Goal: Communication & Community: Answer question/provide support

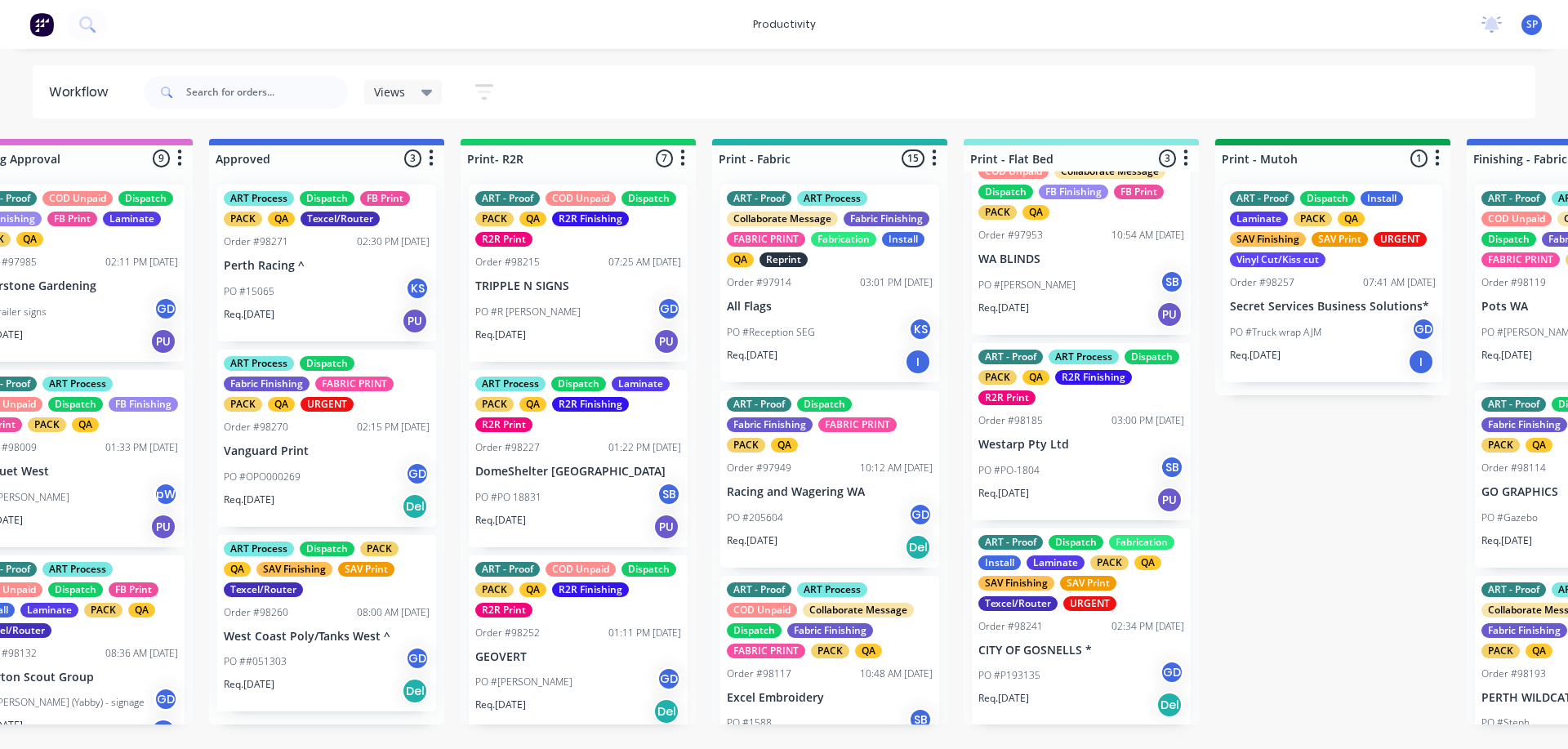
scroll to position [0, 1511]
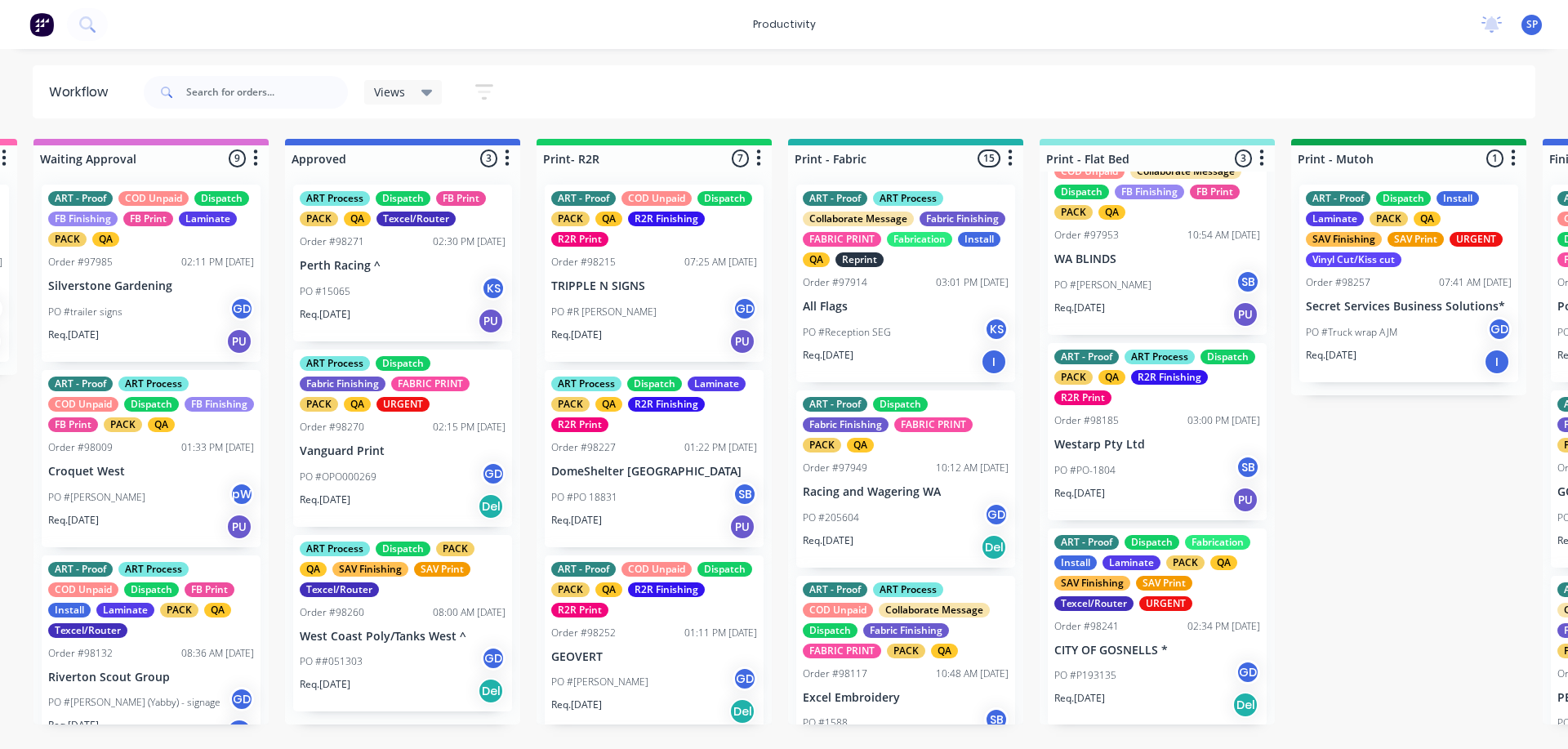
click at [371, 666] on div "PO ##051303 GD" at bounding box center [403, 661] width 206 height 31
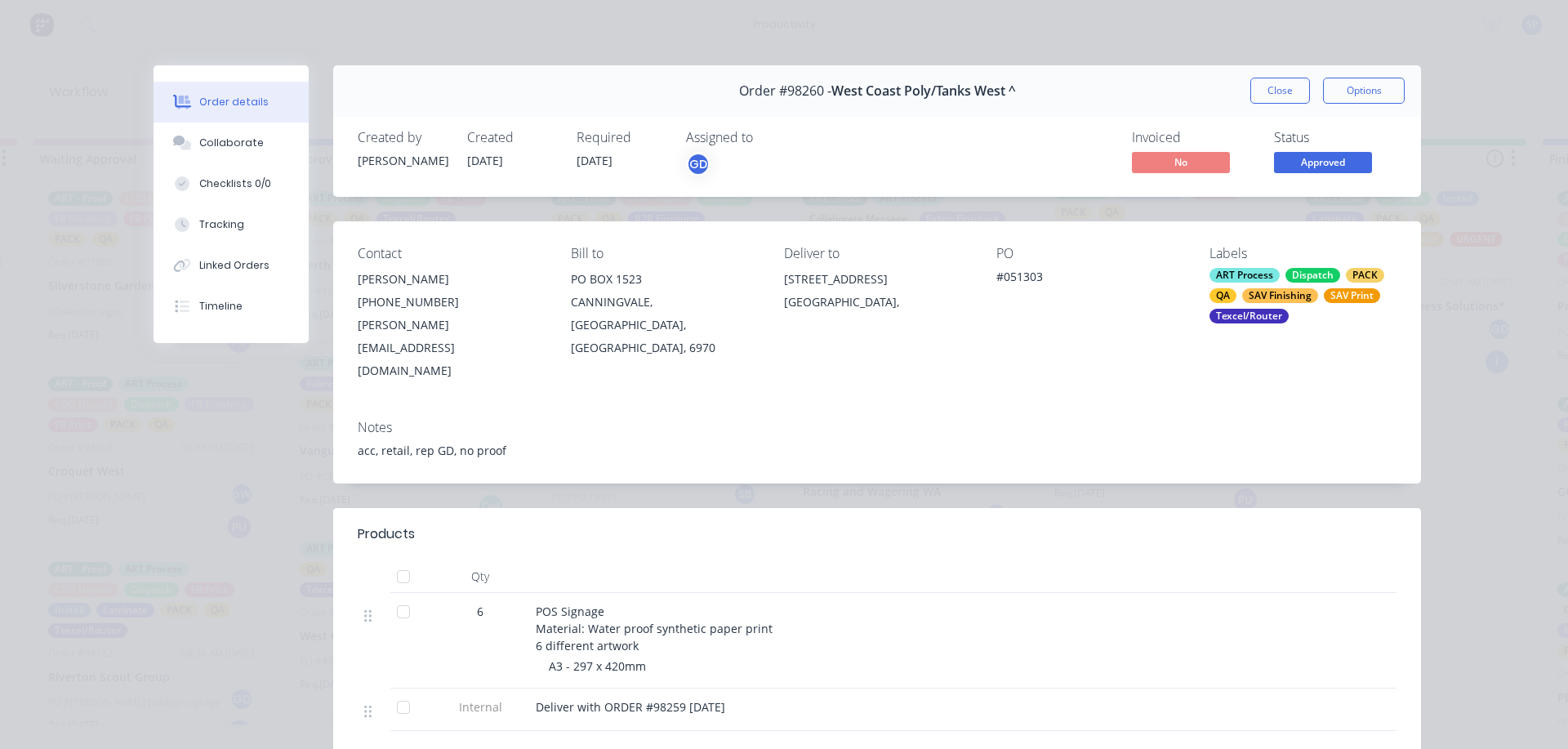
click at [1272, 83] on button "Close" at bounding box center [1280, 90] width 59 height 26
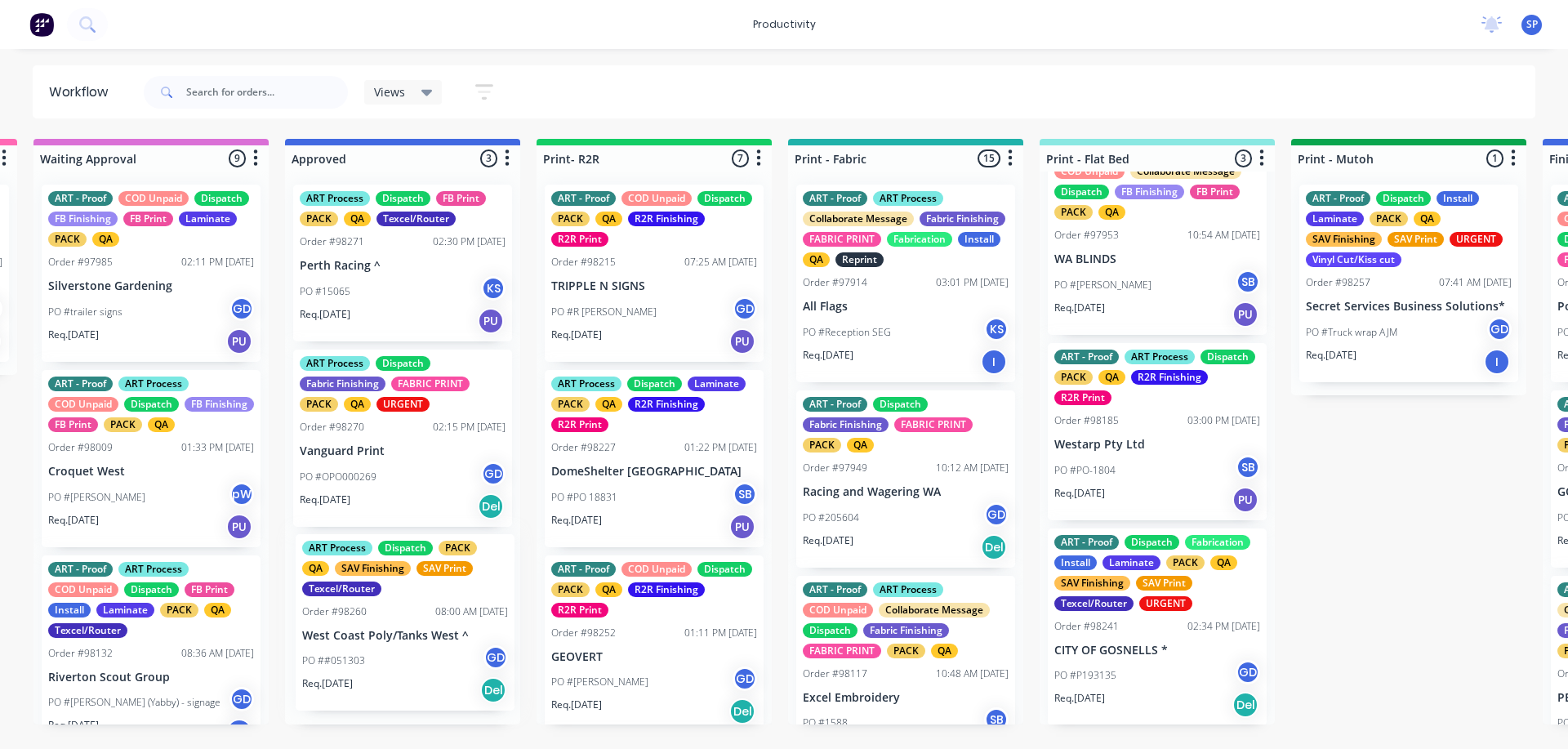
scroll to position [0, 1510]
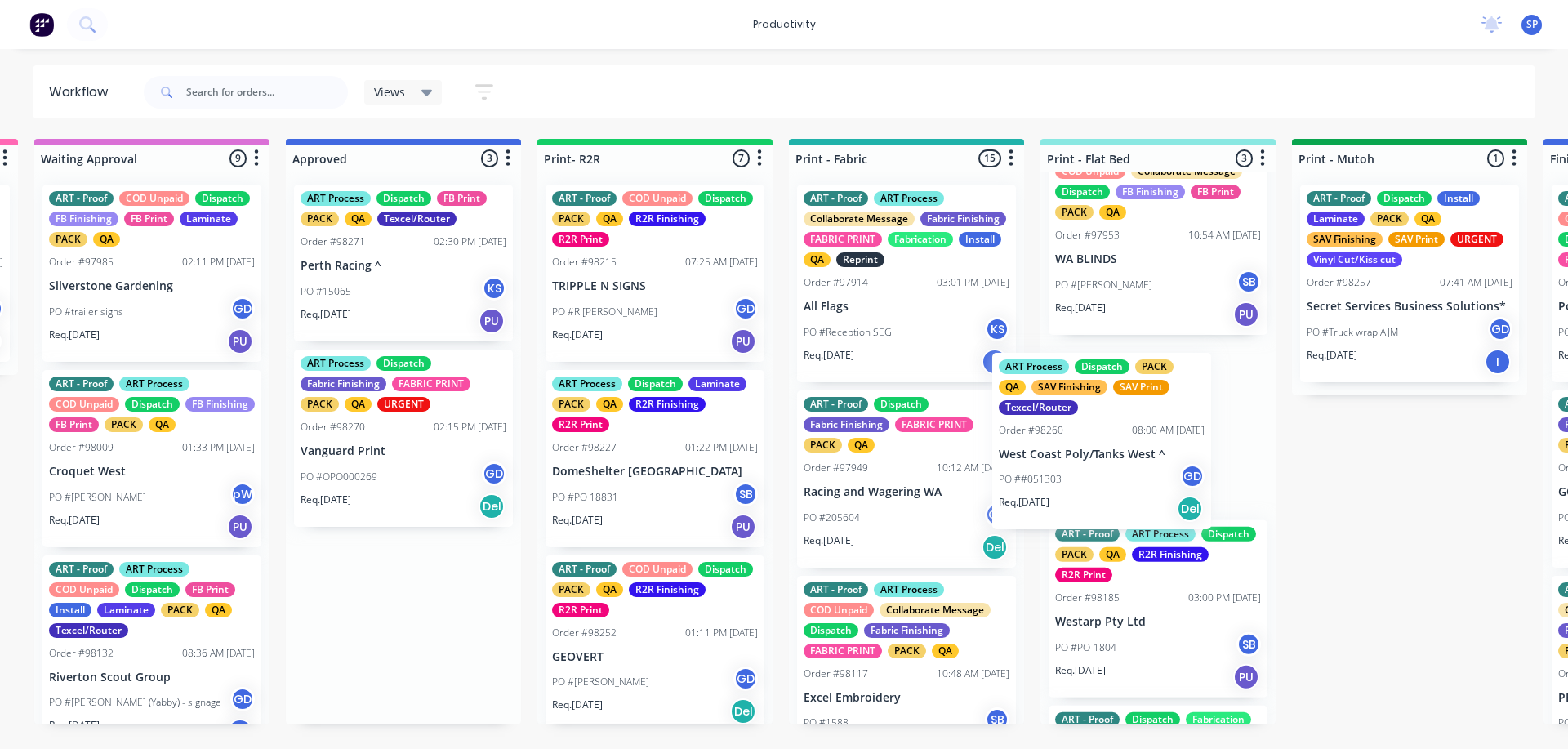
drag, startPoint x: 370, startPoint y: 630, endPoint x: 1073, endPoint y: 448, distance: 726.2
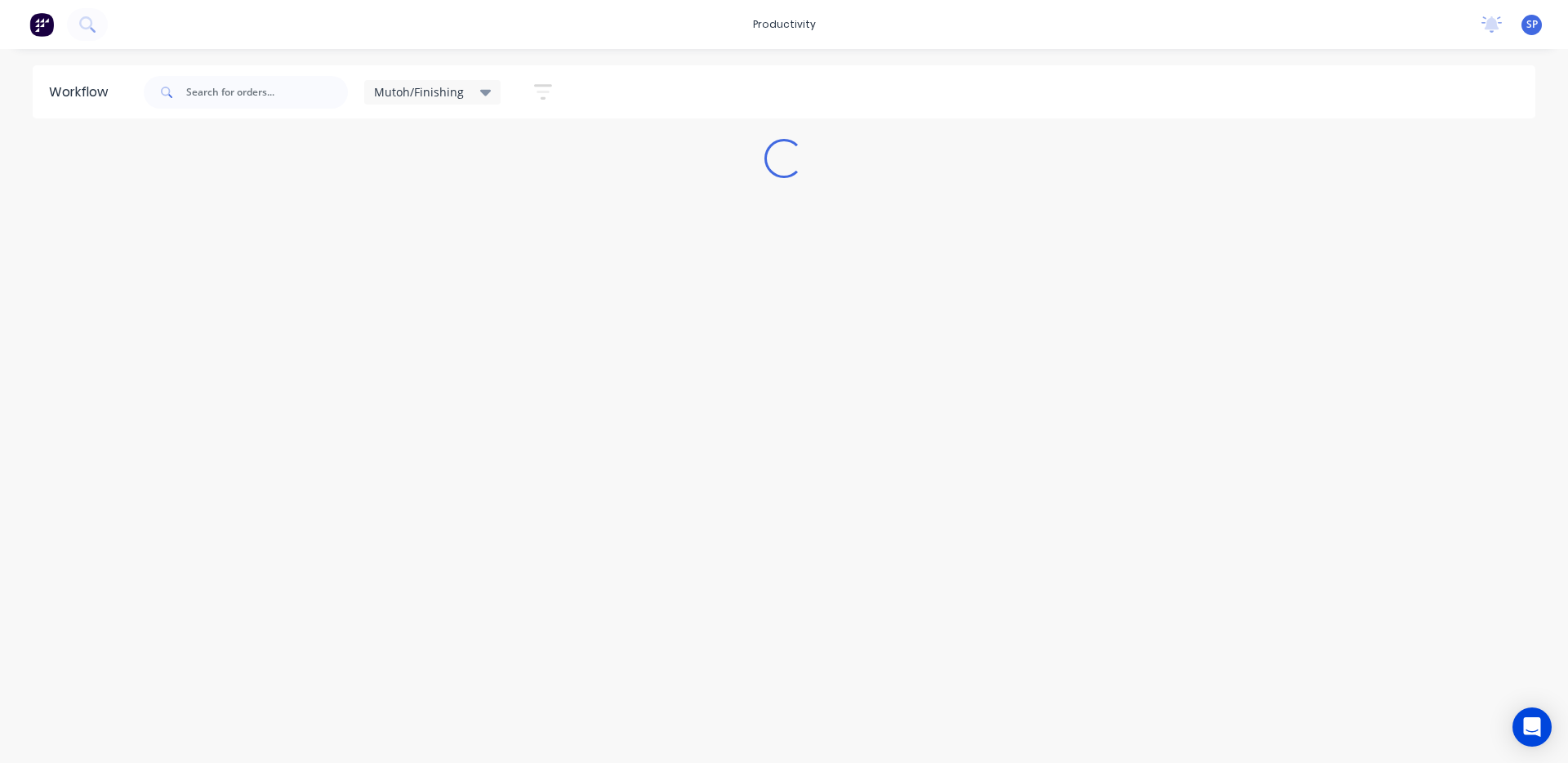
click at [476, 90] on div "Mutoh/Finishing" at bounding box center [433, 92] width 117 height 15
click at [410, 213] on button "None" at bounding box center [464, 214] width 174 height 18
click at [578, 724] on div "Workflow Views Save new view None edit Mutoh/Finishing (Default) edit ART DEPT …" at bounding box center [784, 398] width 1568 height 665
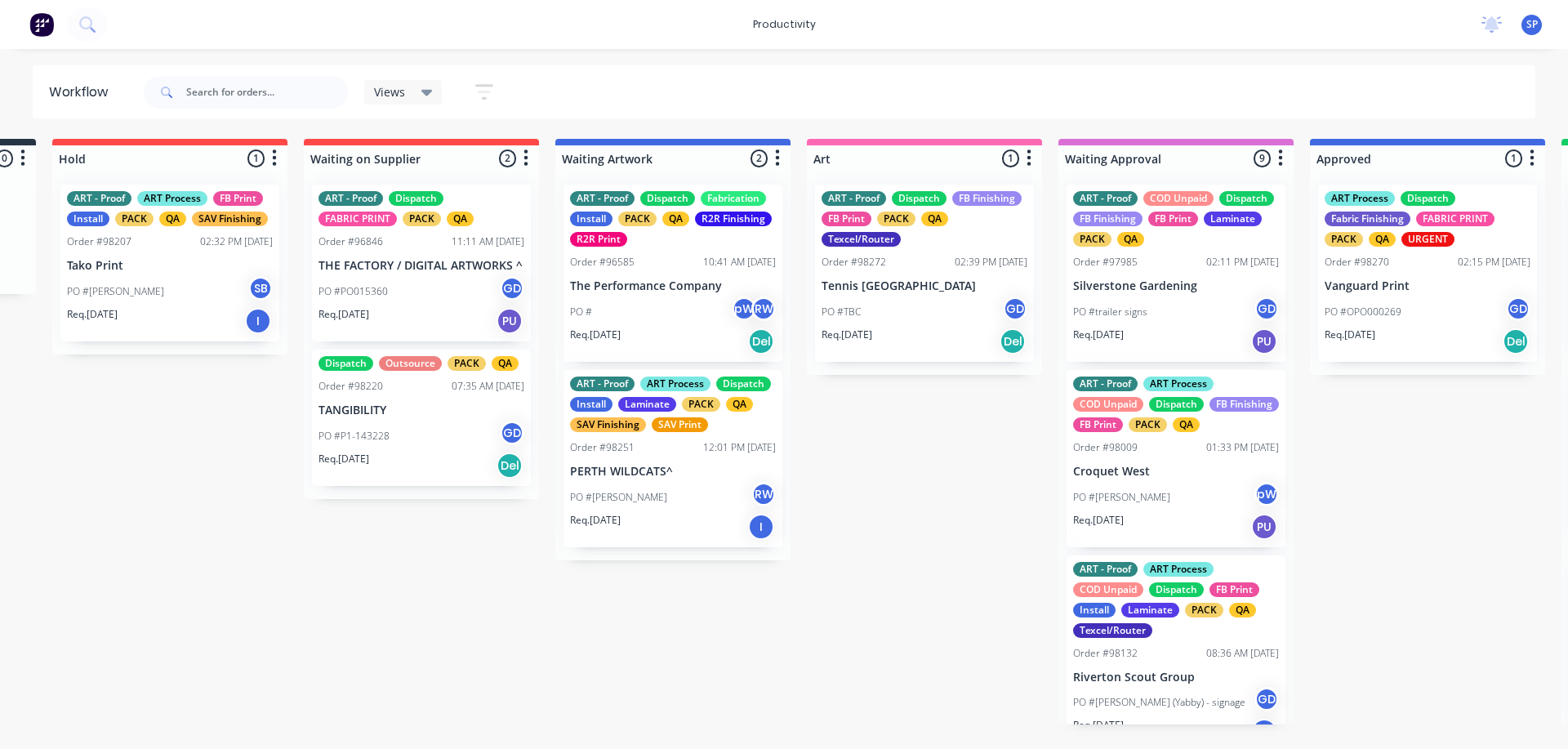
scroll to position [0, 496]
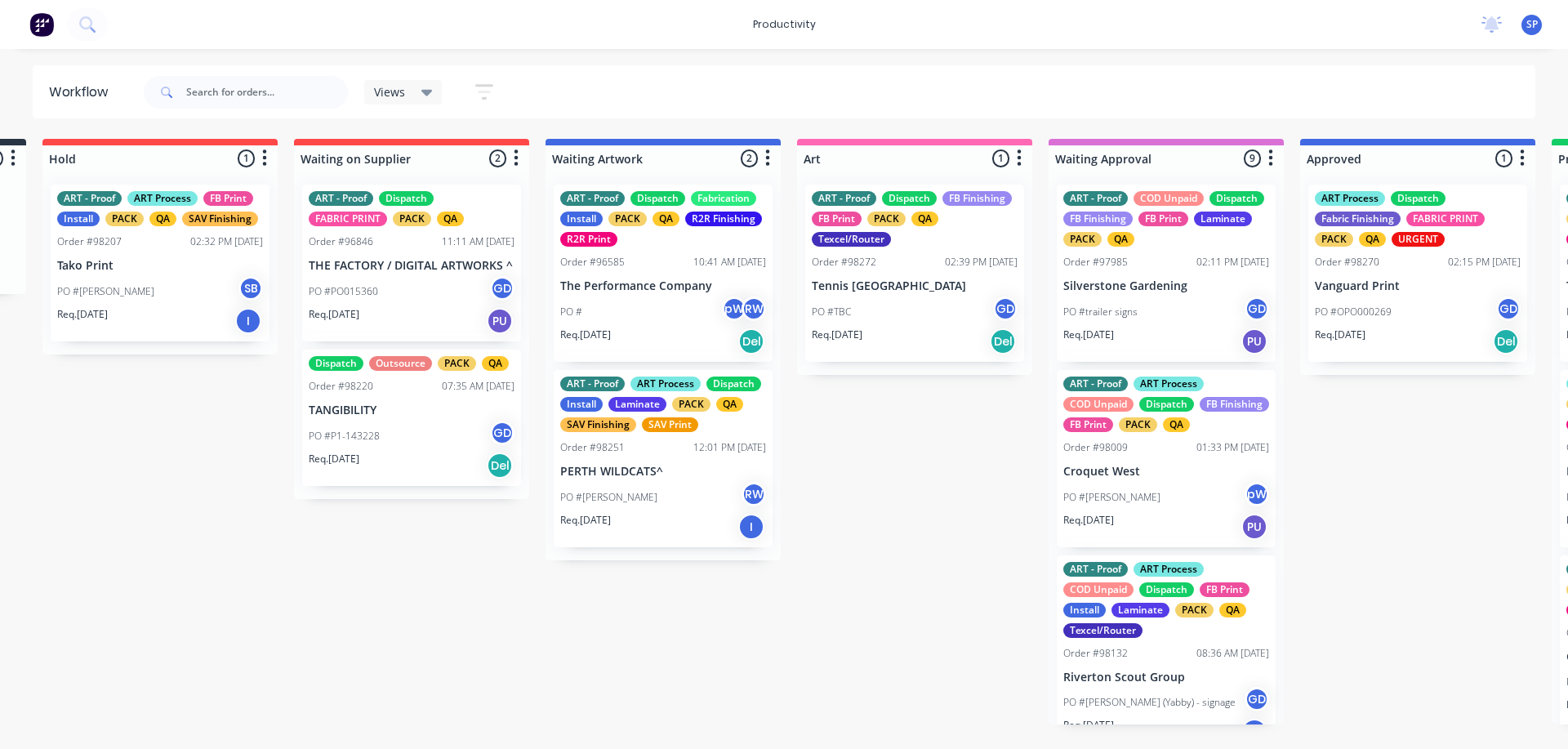
click at [125, 272] on p "Tako Print" at bounding box center [160, 265] width 206 height 14
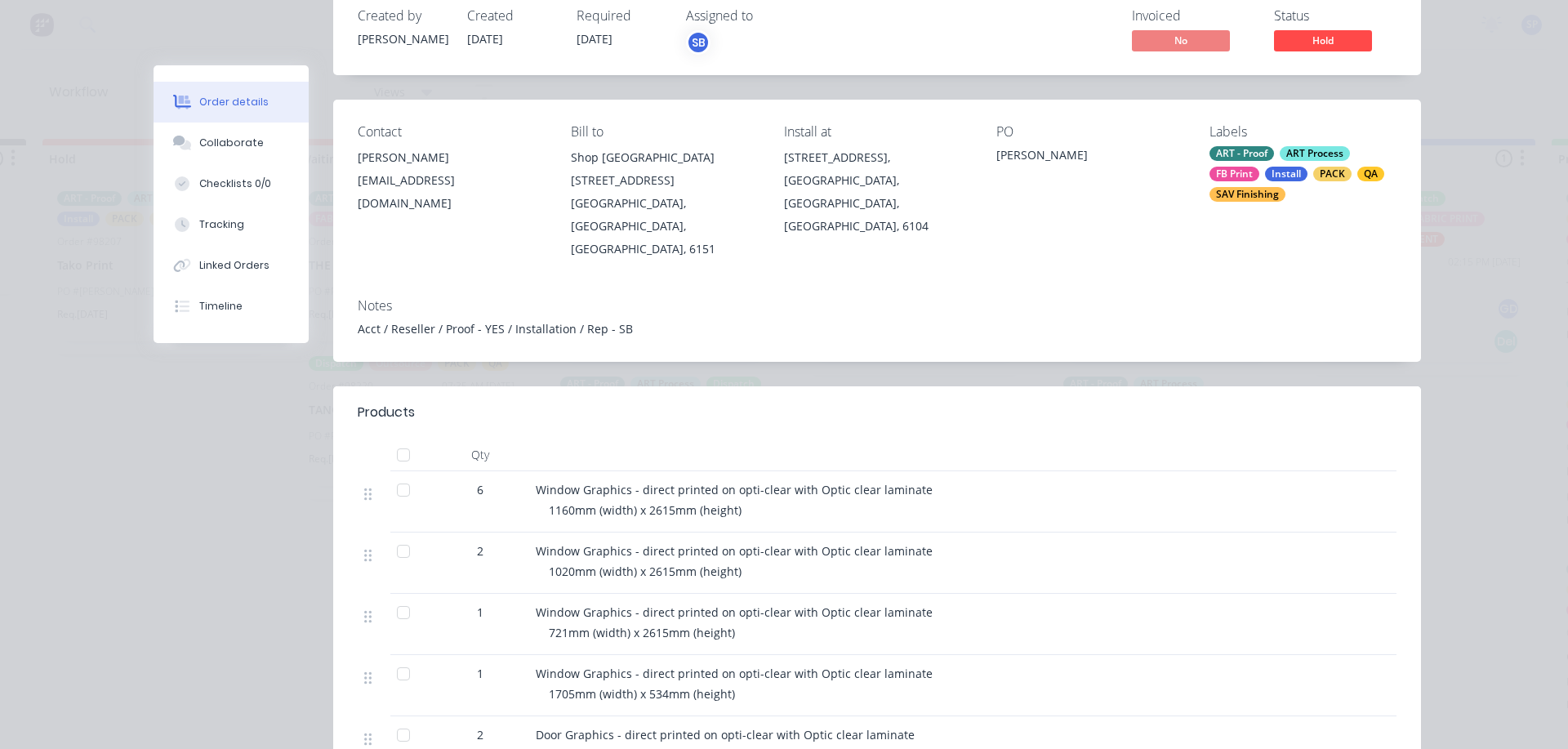
scroll to position [0, 0]
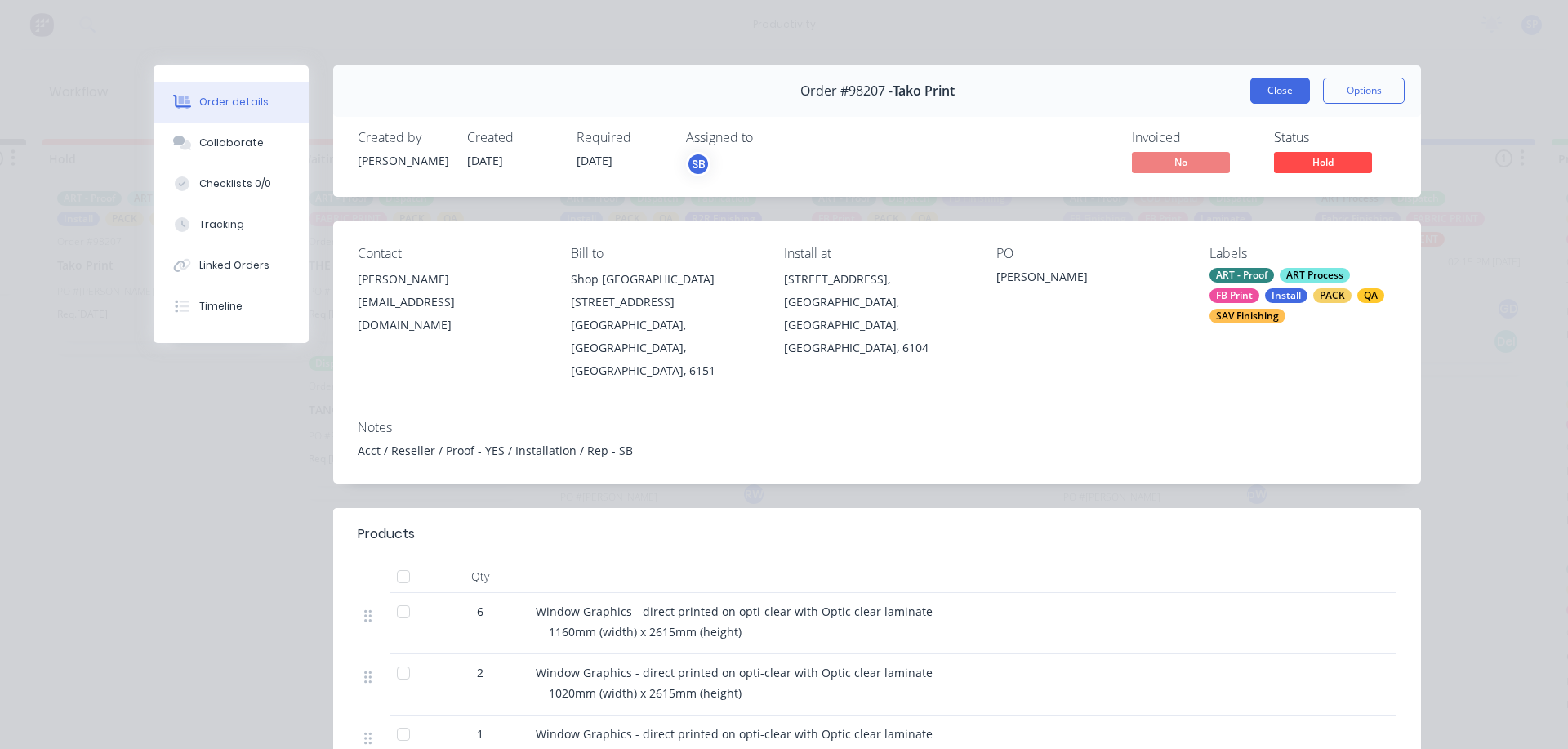
click at [1269, 93] on button "Close" at bounding box center [1280, 90] width 59 height 26
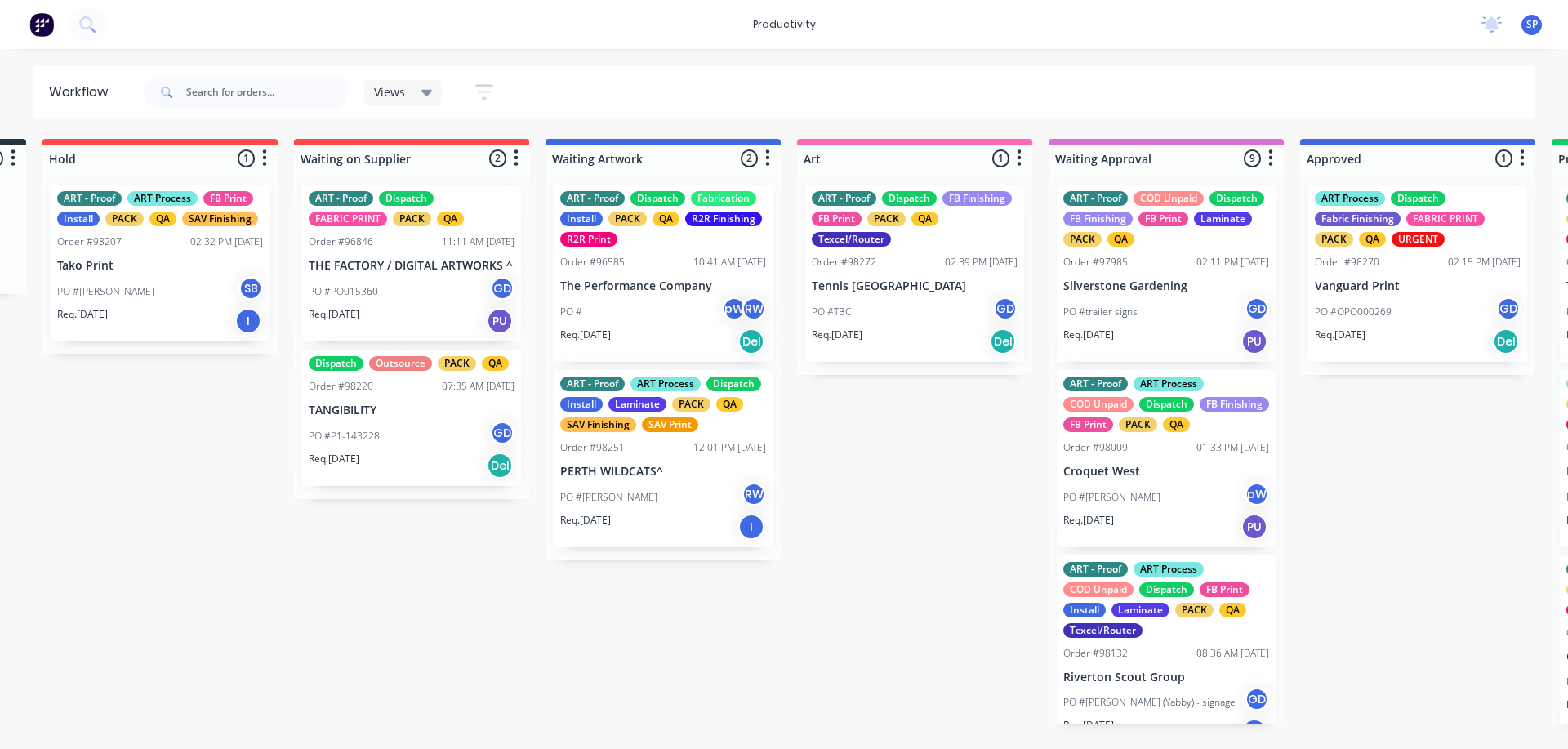
click at [880, 277] on div "ART - Proof Dispatch FB Finishing FB Print PACK QA Texcel/Router Order #98272 0…" at bounding box center [914, 274] width 218 height 177
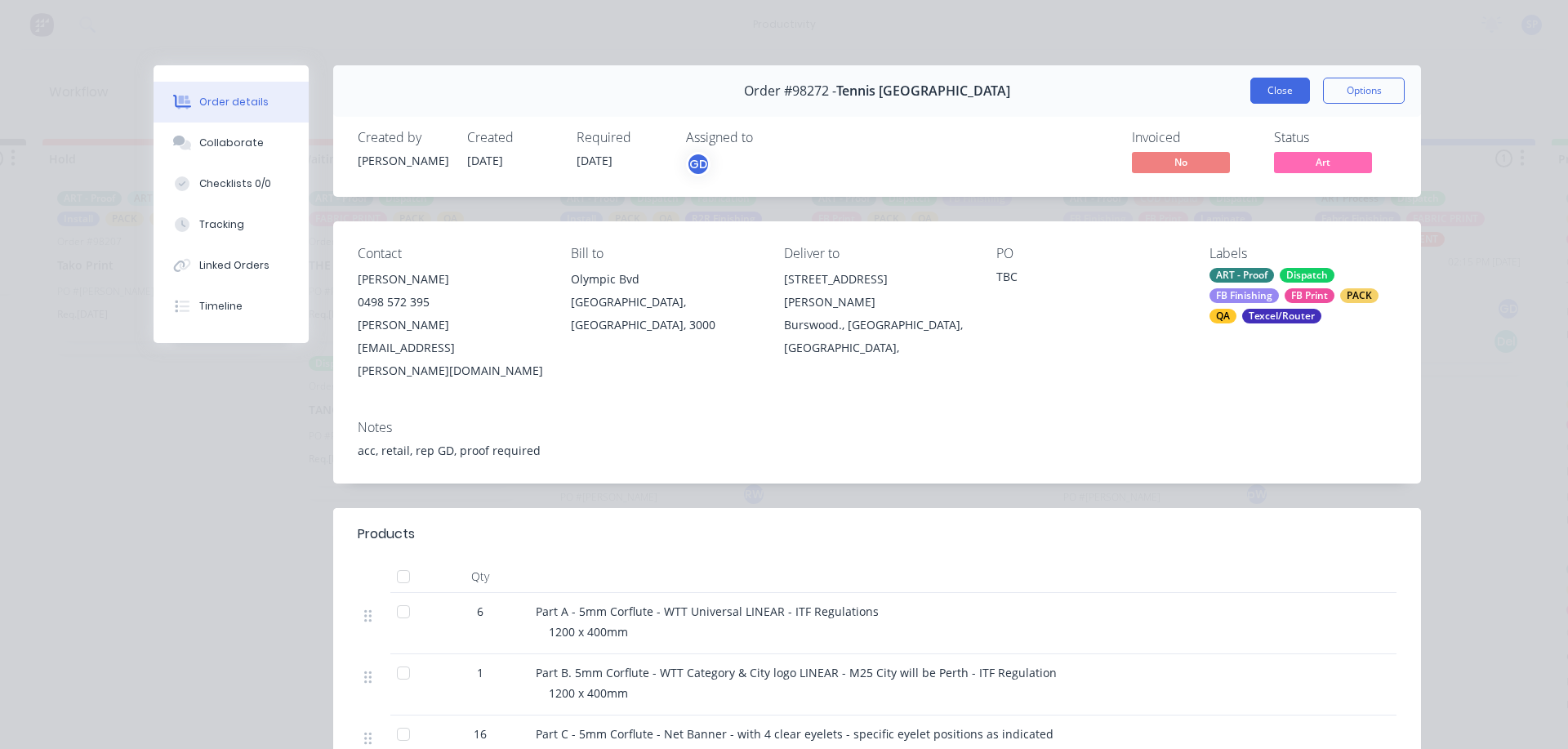
click at [1267, 97] on button "Close" at bounding box center [1280, 90] width 59 height 26
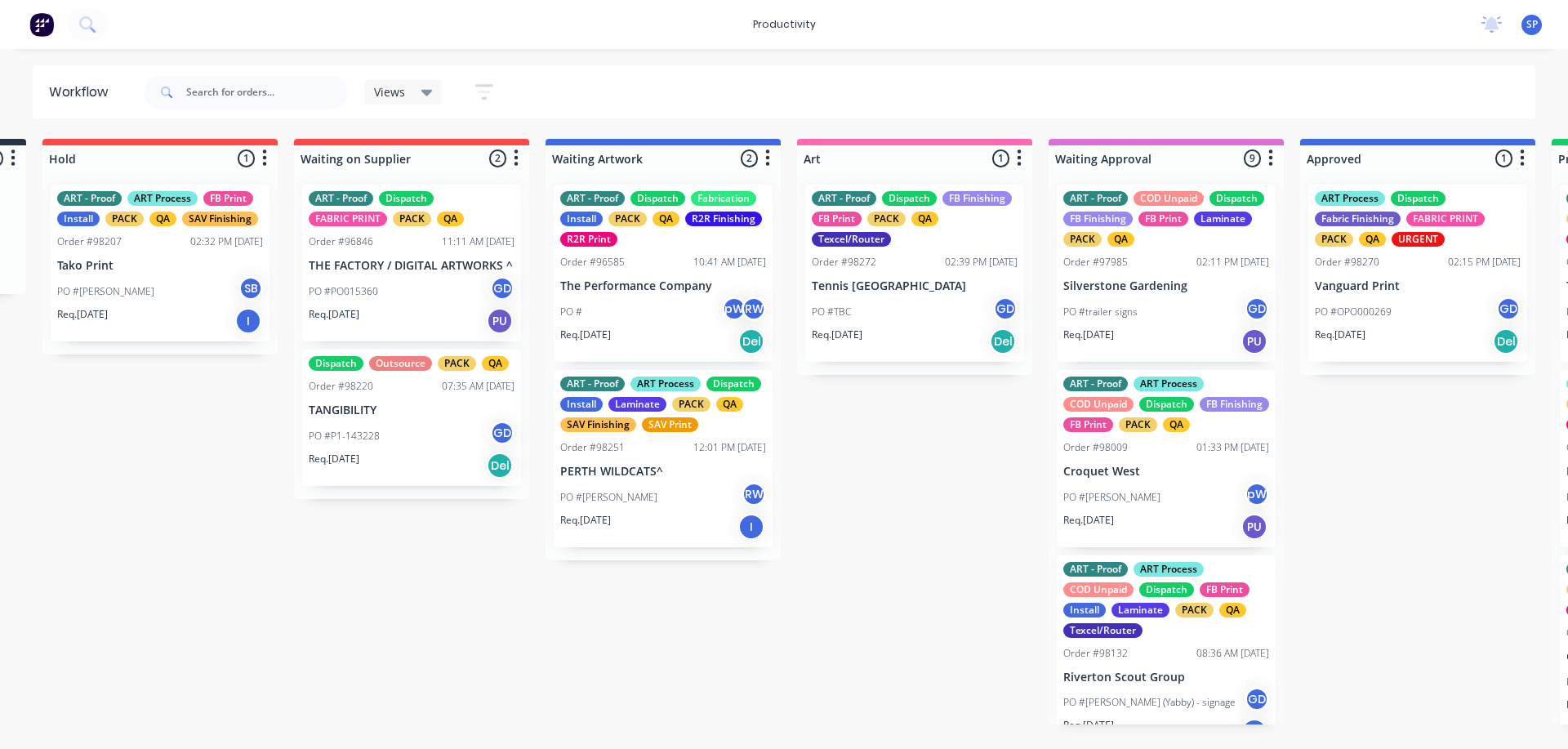
click at [1129, 454] on div "Order #98009 01:33 PM 18/07/25" at bounding box center [1166, 448] width 206 height 15
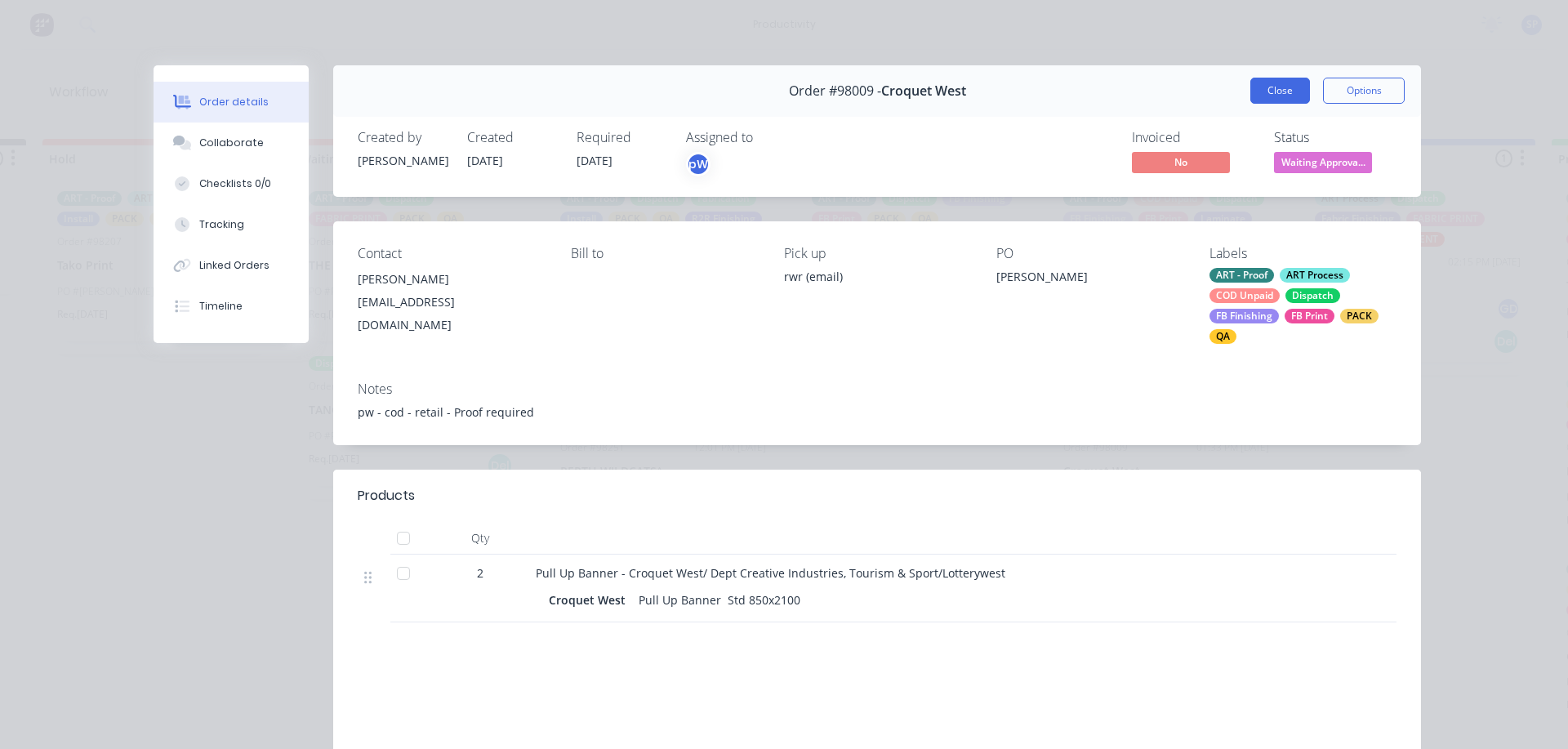
click at [1267, 95] on button "Close" at bounding box center [1280, 90] width 59 height 26
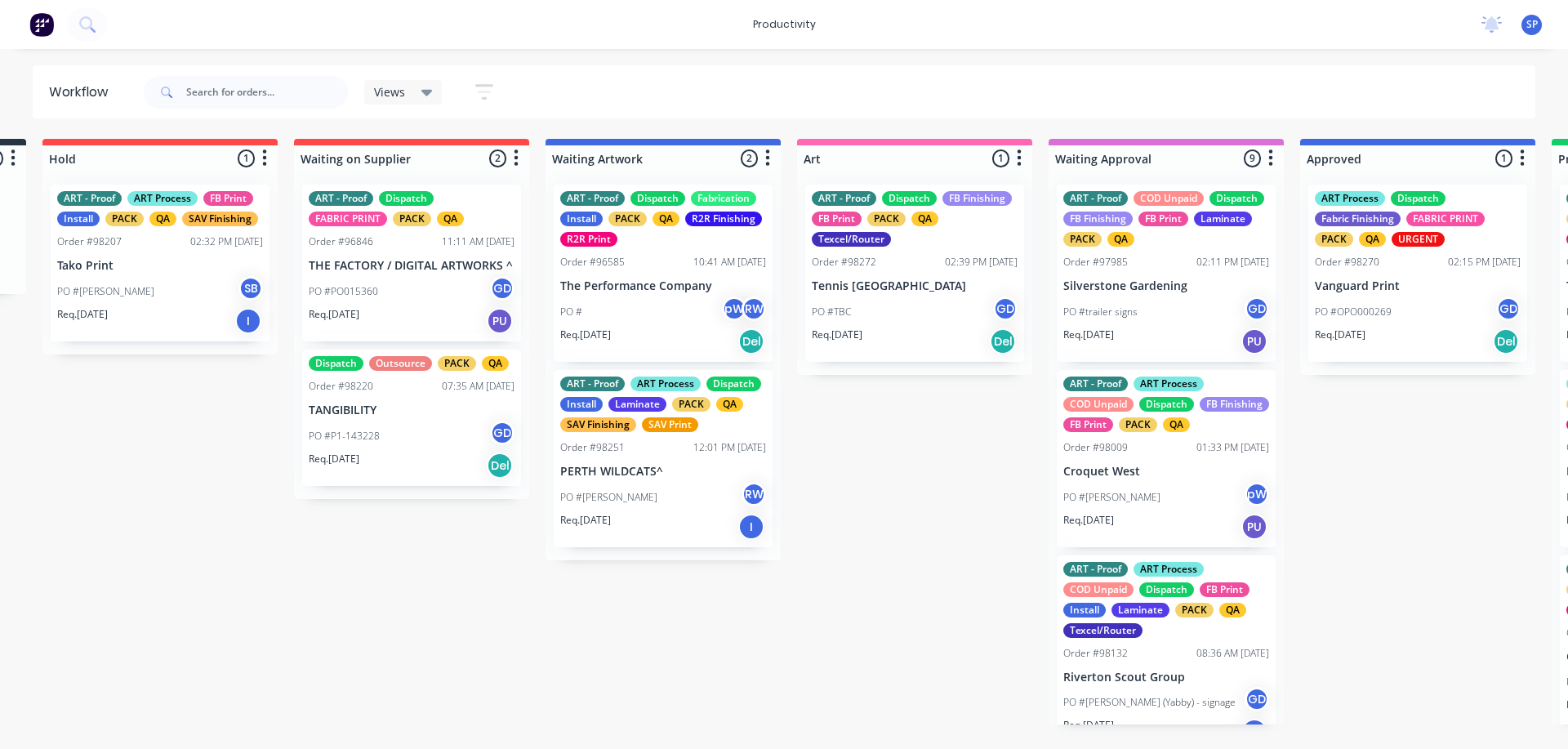
click at [1149, 638] on div "ART - Proof ART Process COD Unpaid Dispatch FB Print Install Laminate PACK QA T…" at bounding box center [1166, 599] width 206 height 76
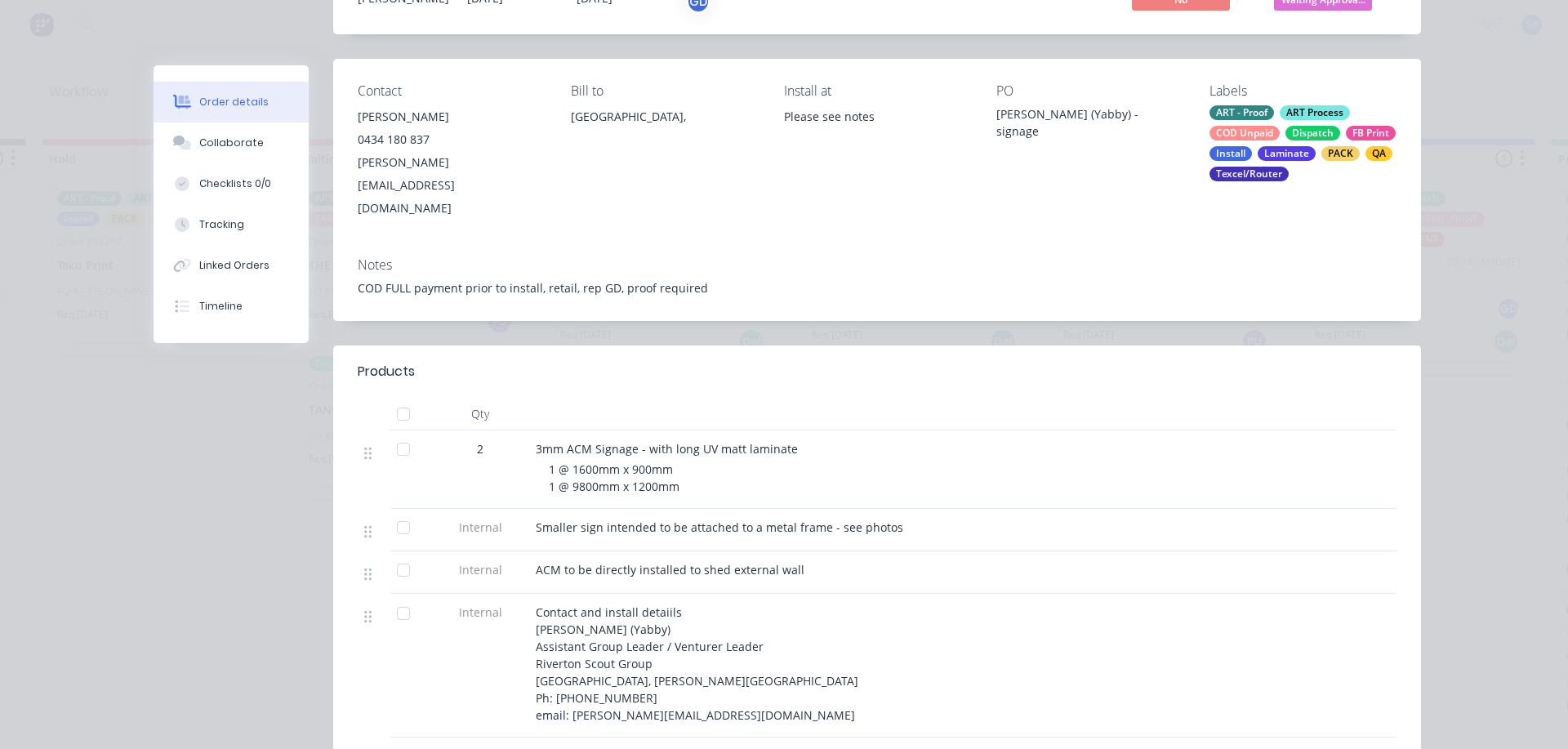
scroll to position [163, 0]
click at [200, 143] on div "Collaborate" at bounding box center [231, 143] width 64 height 15
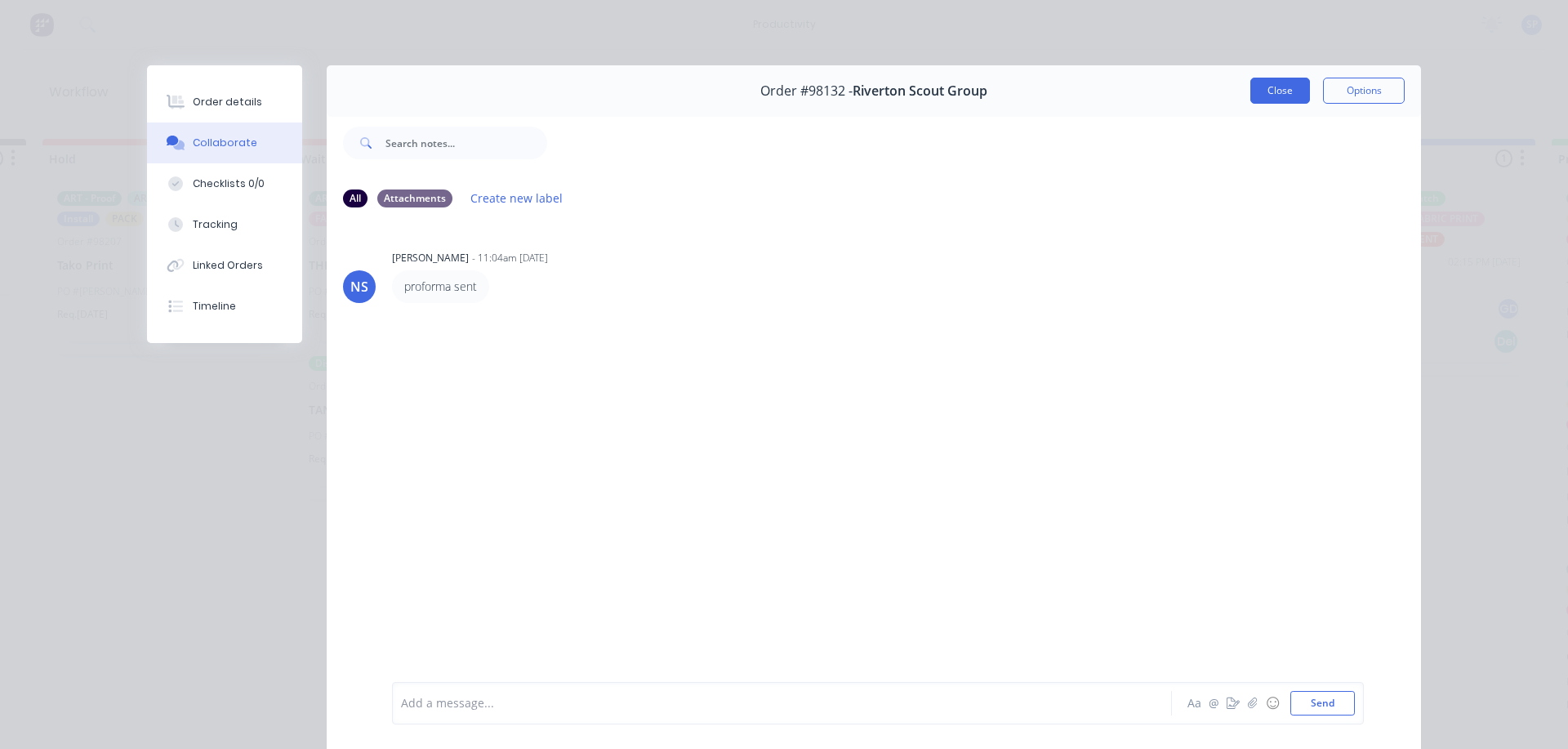
click at [1270, 91] on button "Close" at bounding box center [1280, 90] width 59 height 26
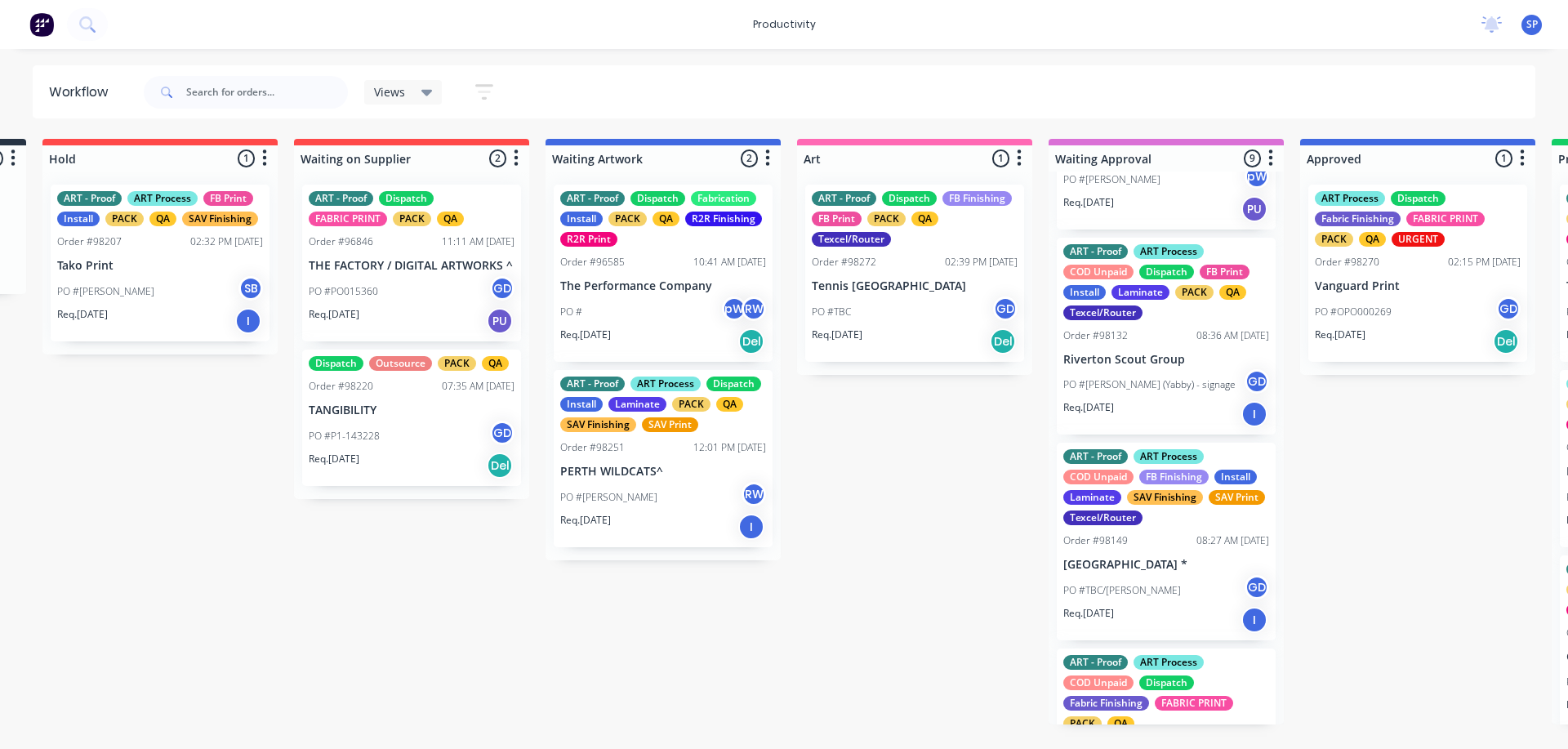
scroll to position [408, 0]
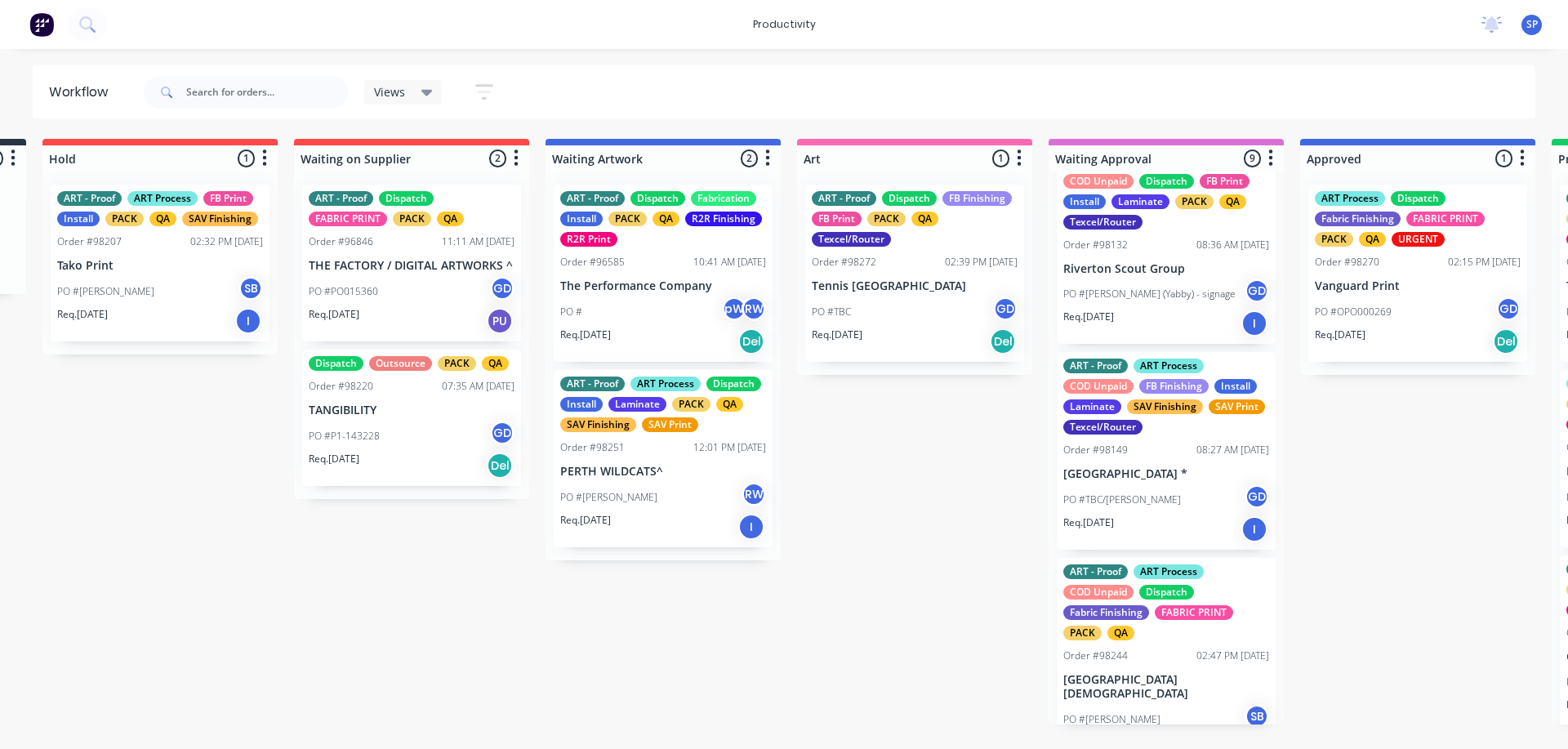
click at [1164, 481] on p "[GEOGRAPHIC_DATA] *" at bounding box center [1166, 474] width 206 height 14
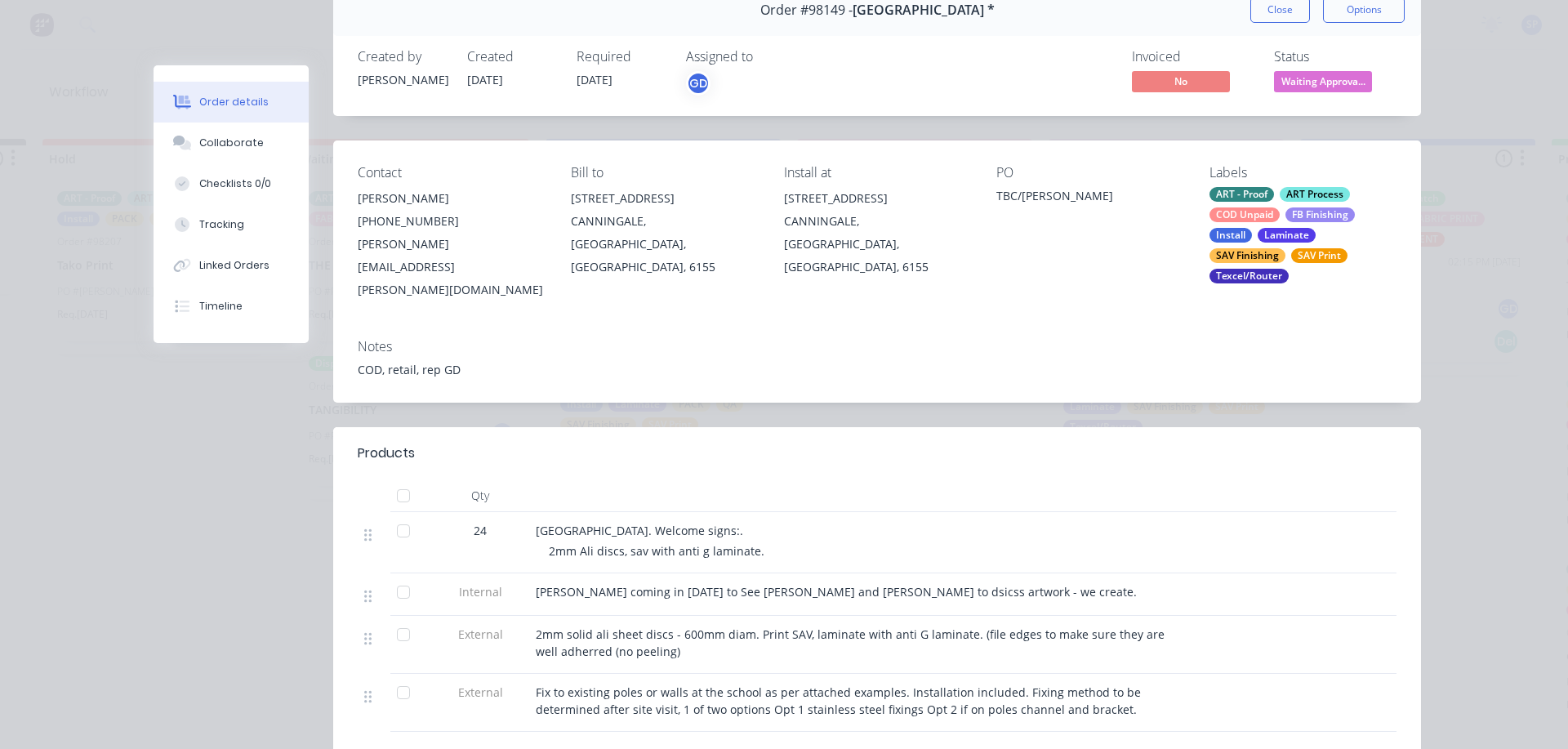
scroll to position [82, 0]
click at [1285, 2] on button "Close" at bounding box center [1280, 8] width 59 height 26
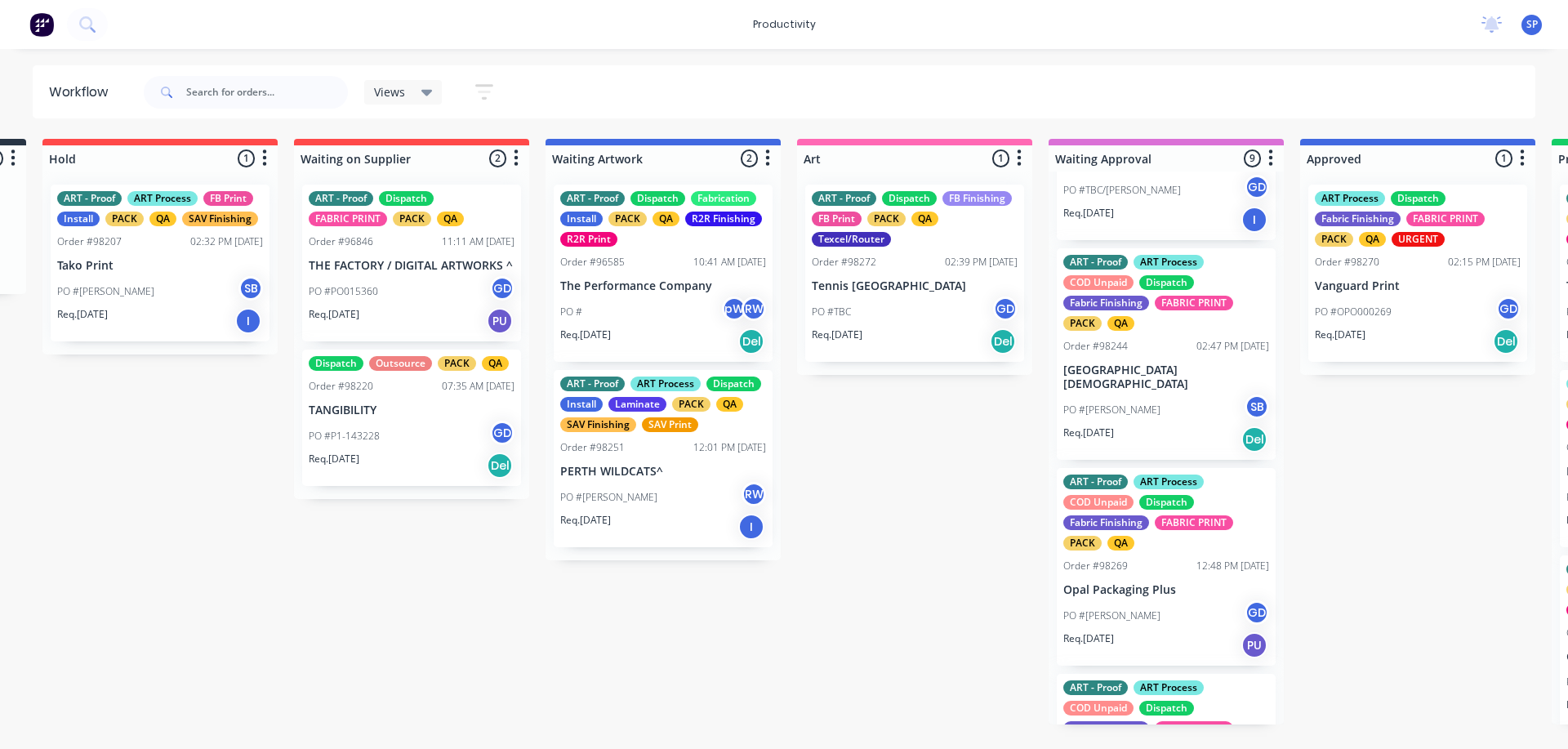
scroll to position [735, 0]
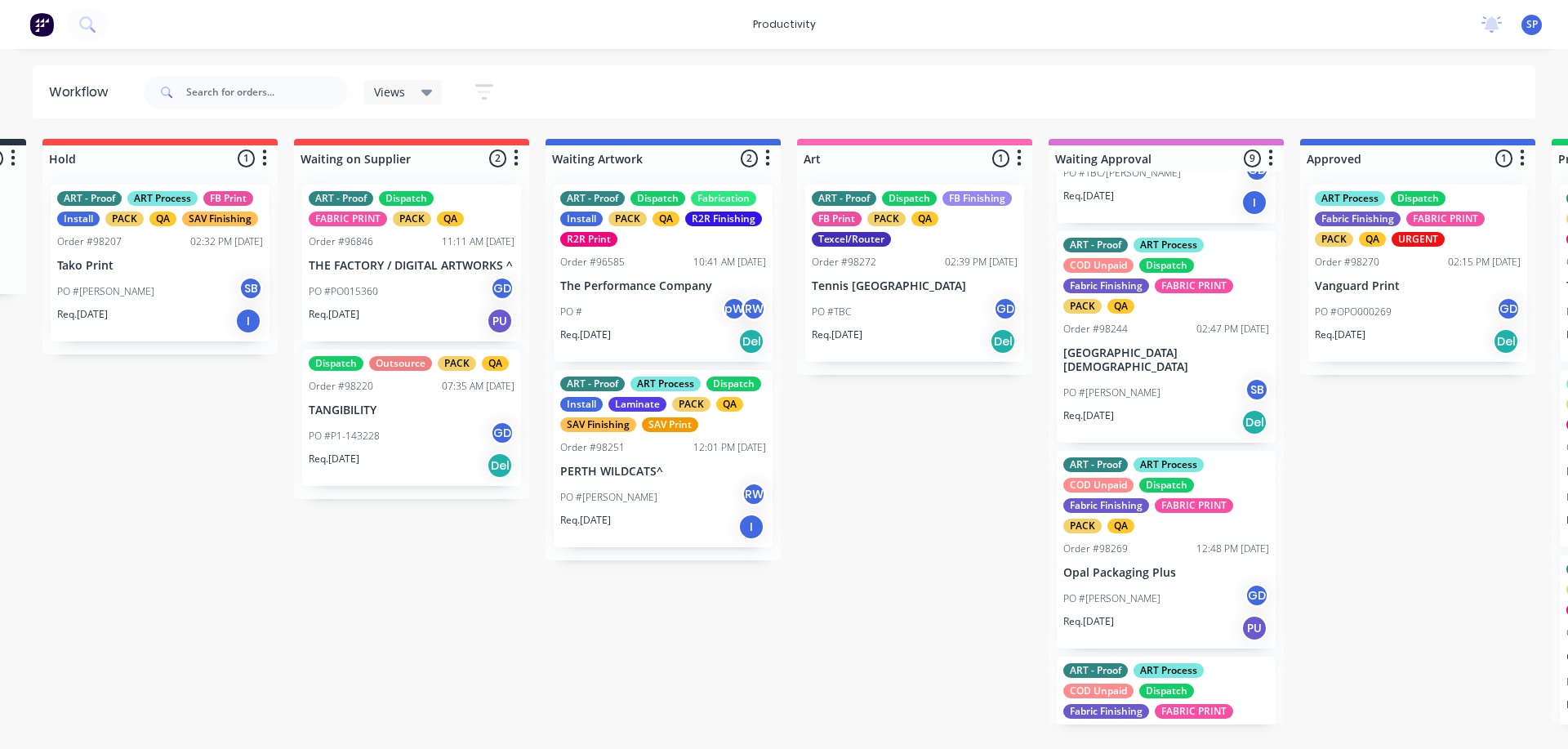
click at [1196, 372] on p "[GEOGRAPHIC_DATA][DEMOGRAPHIC_DATA]" at bounding box center [1166, 360] width 206 height 28
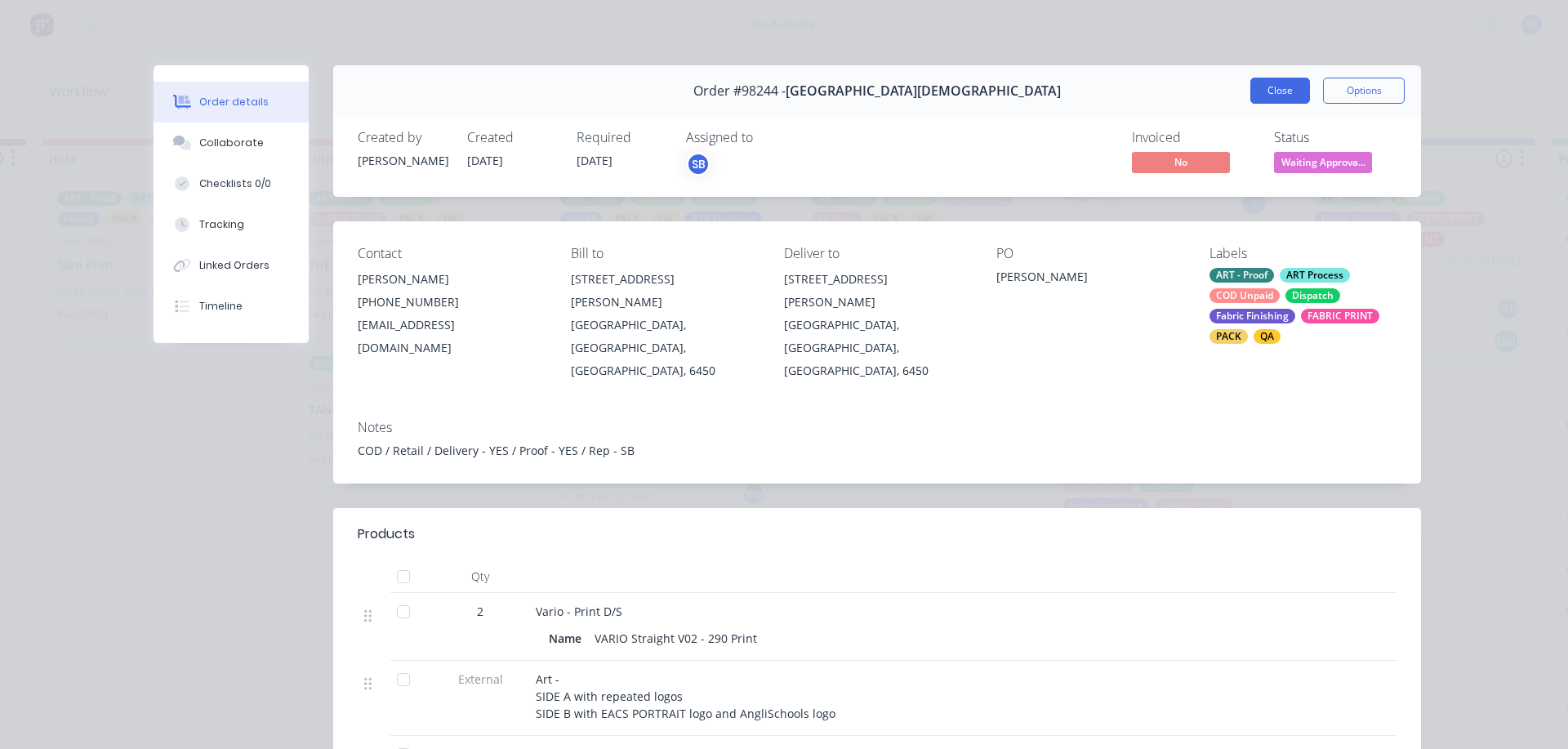
click at [1276, 79] on button "Close" at bounding box center [1280, 90] width 59 height 26
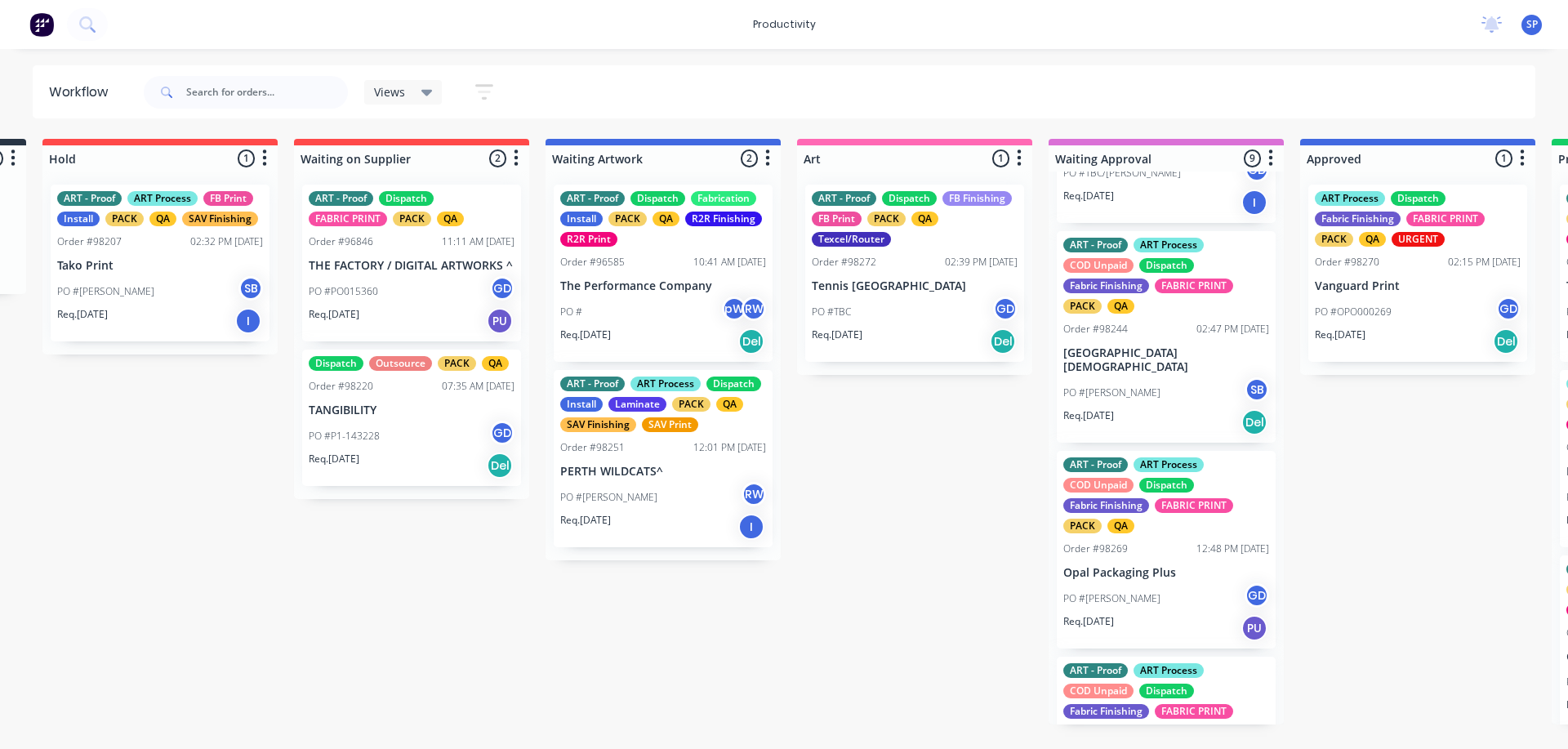
click at [1142, 614] on div "PO #Adam GD" at bounding box center [1166, 598] width 206 height 31
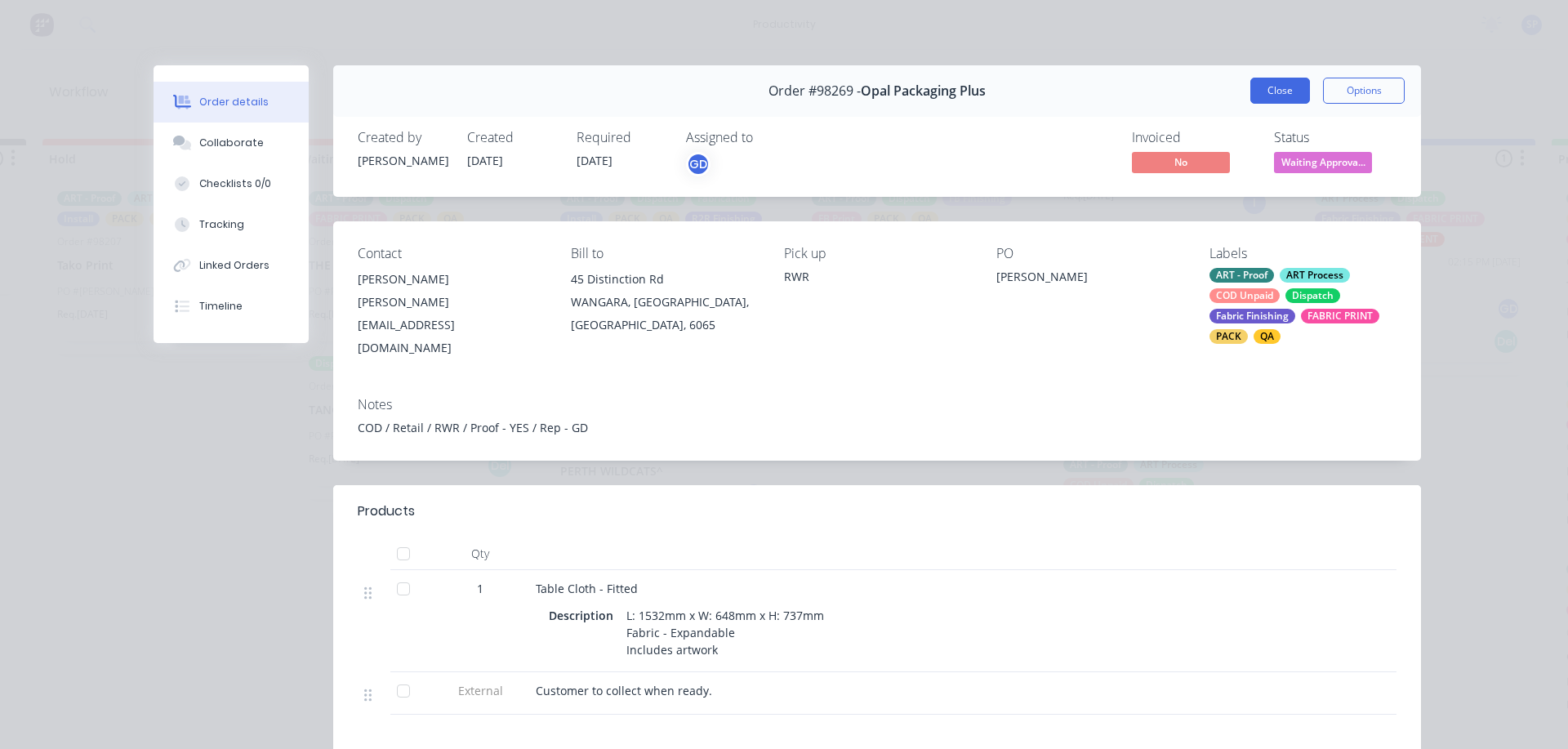
click at [1266, 95] on button "Close" at bounding box center [1280, 90] width 59 height 26
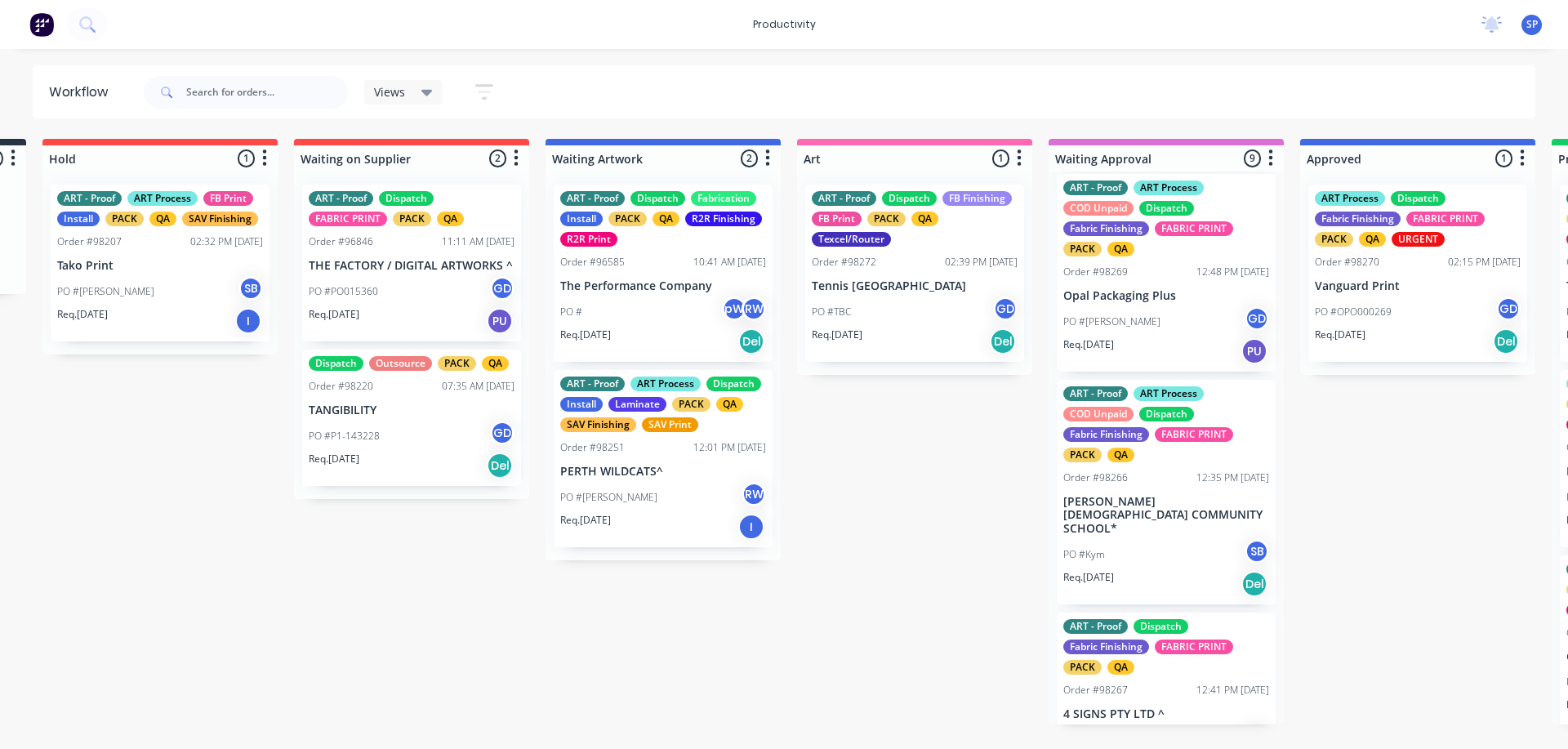
scroll to position [1061, 0]
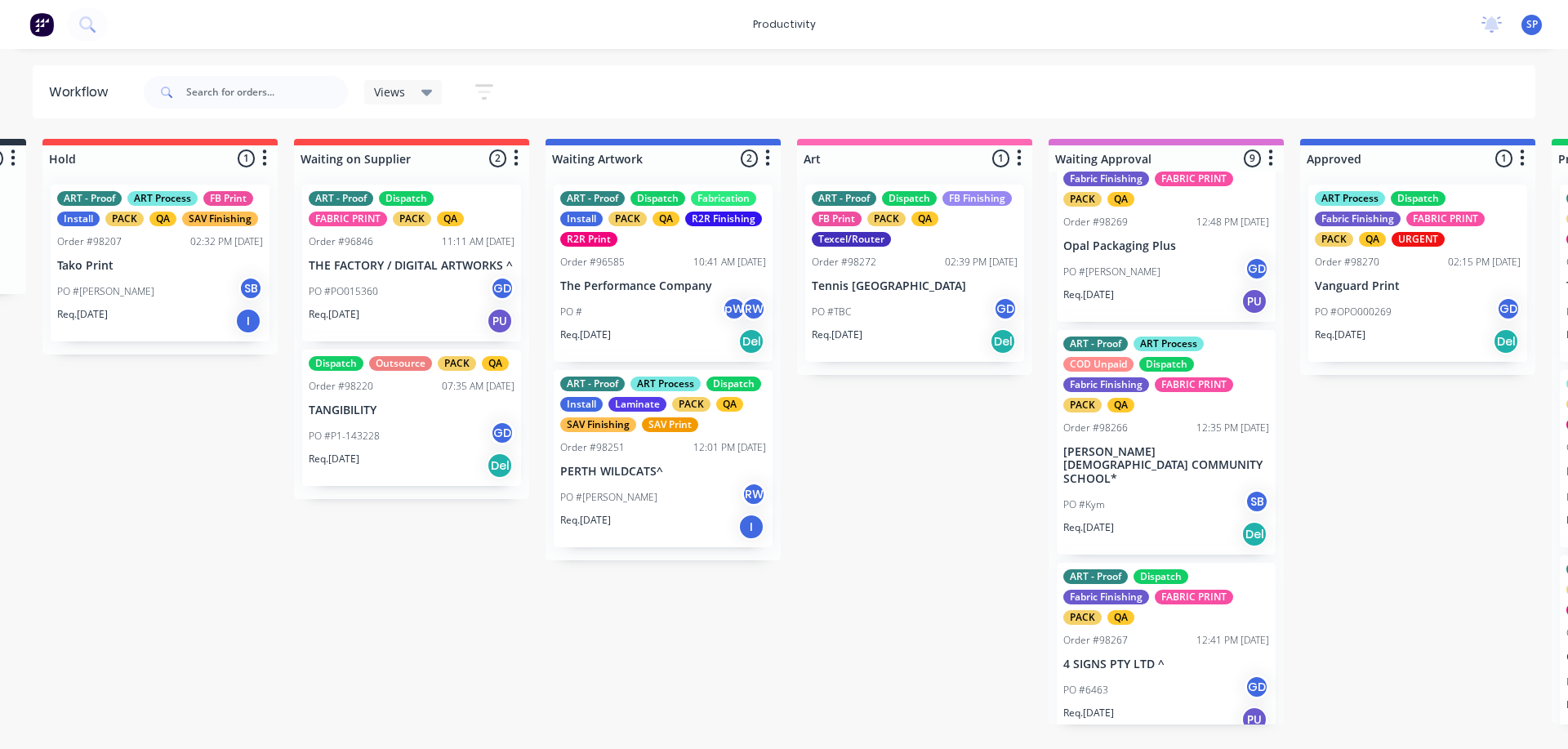
click at [1142, 465] on p "[PERSON_NAME] [DEMOGRAPHIC_DATA] COMMUNITY SCHOOL*" at bounding box center [1166, 465] width 206 height 41
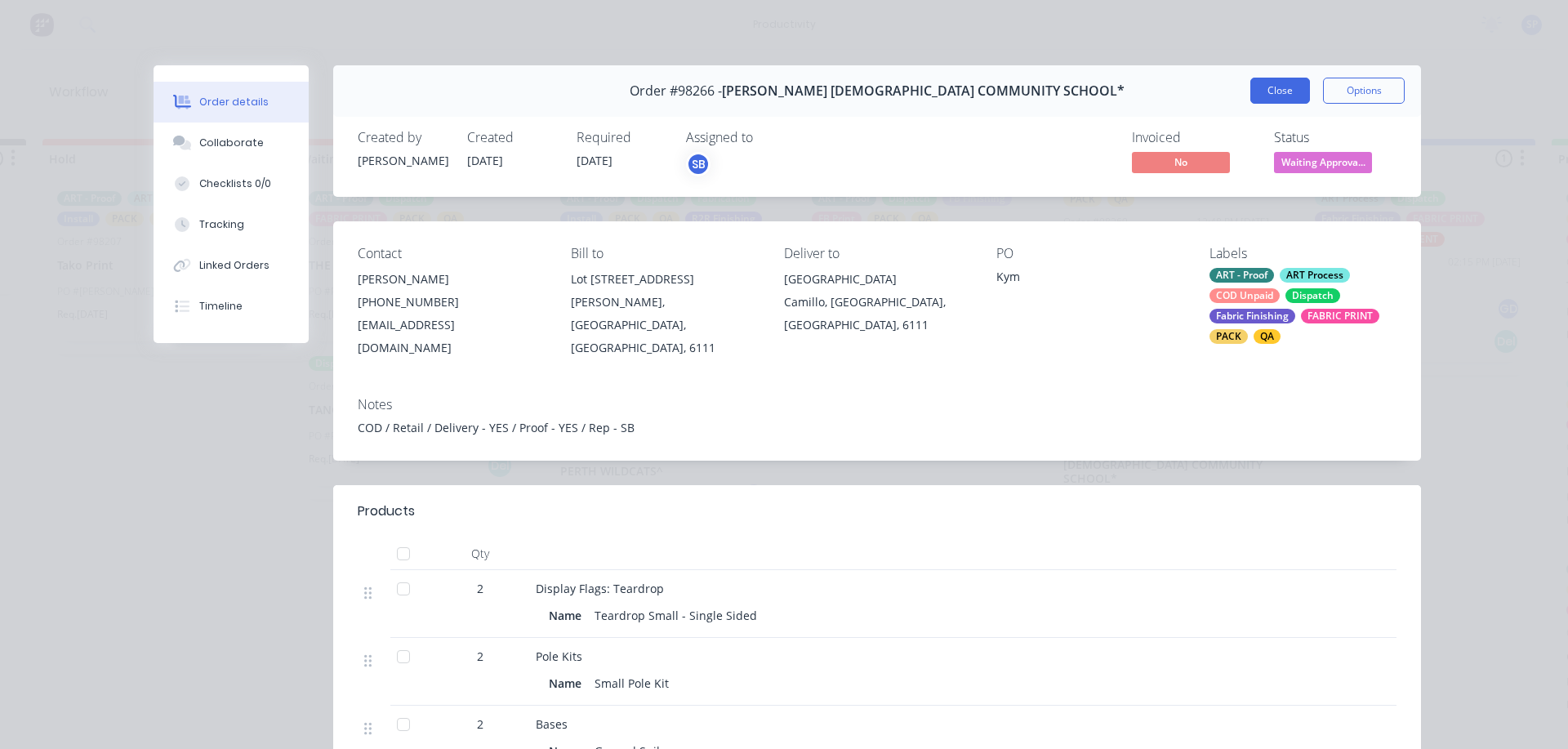
click at [1293, 84] on button "Close" at bounding box center [1280, 90] width 59 height 26
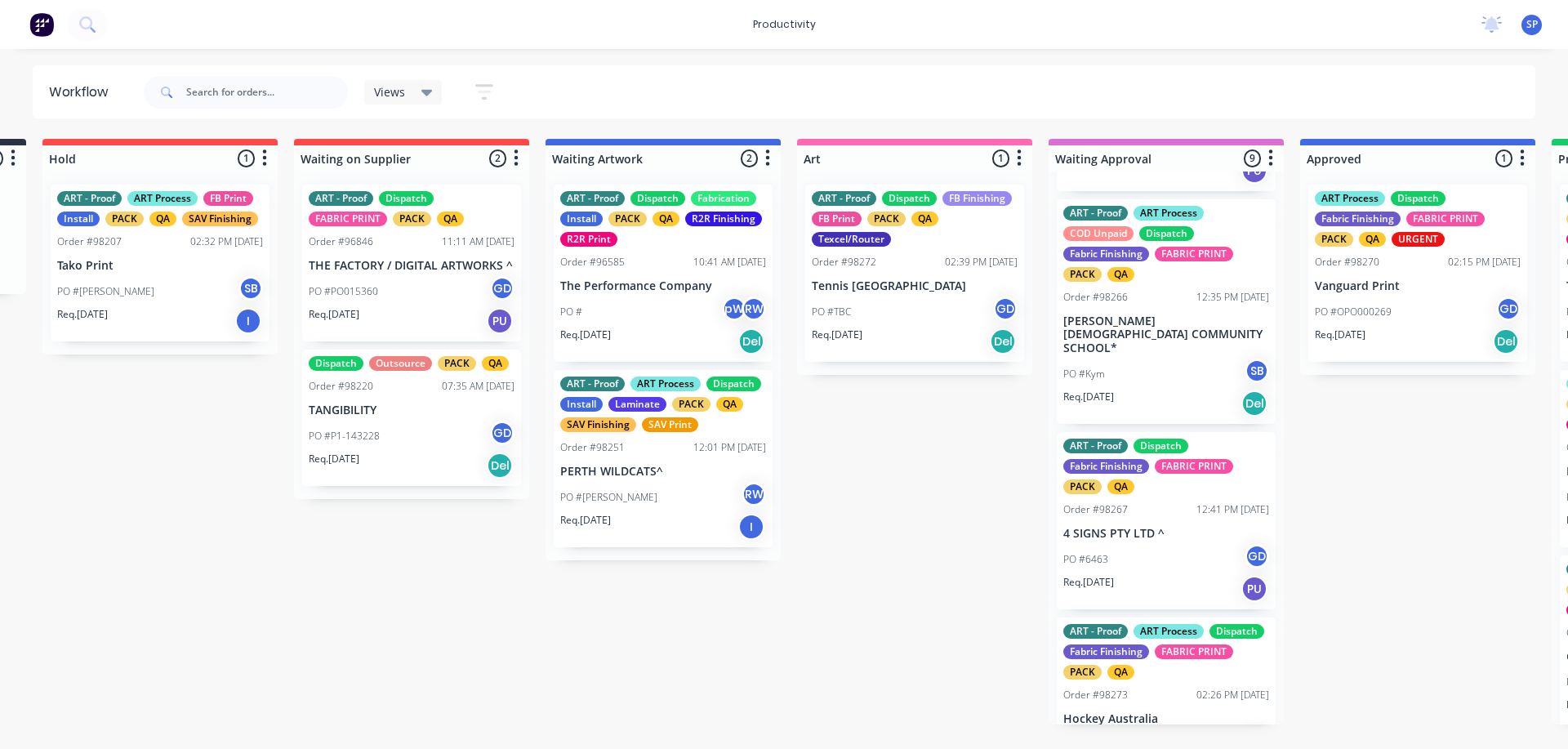
scroll to position [1268, 0]
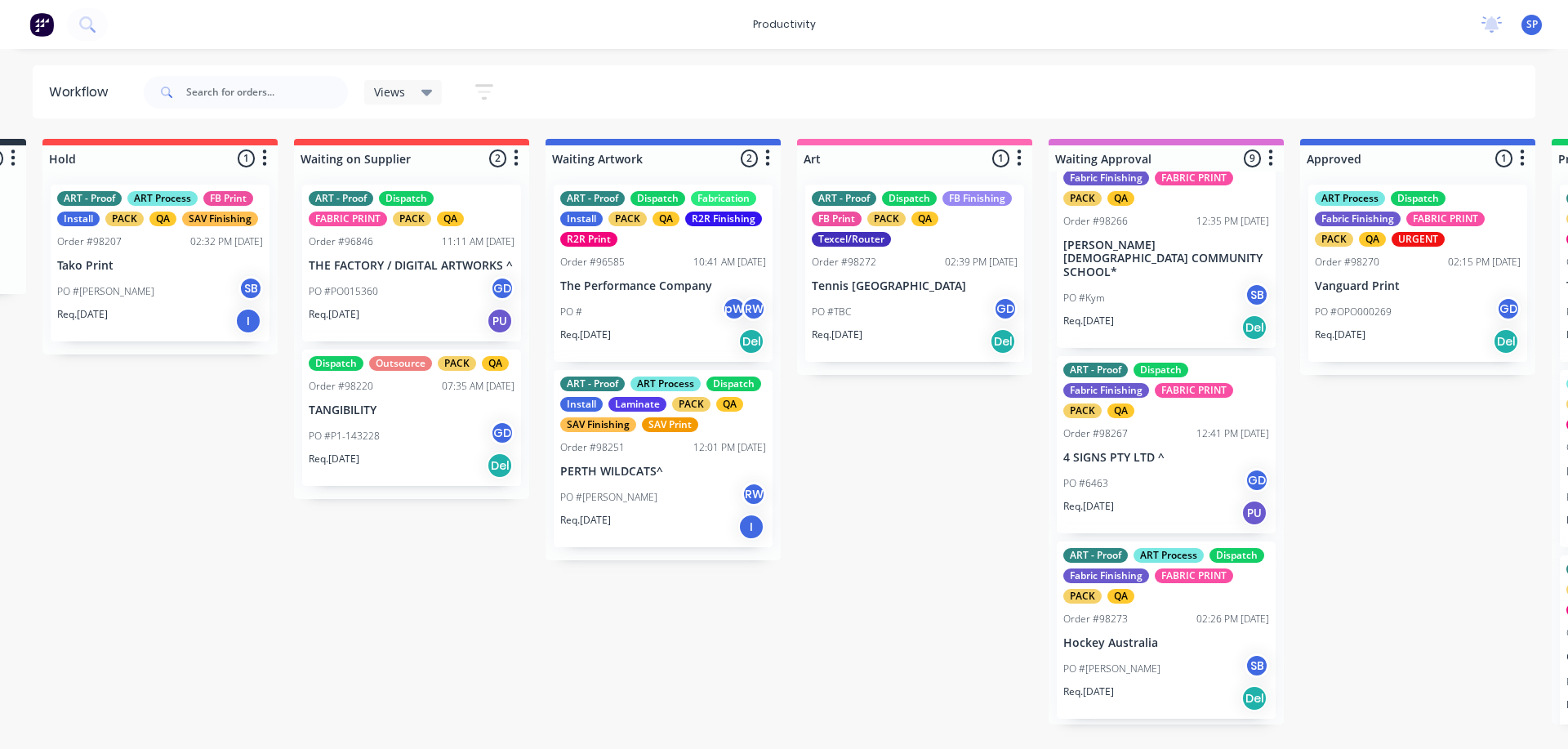
click at [1135, 477] on div "PO #6463 GD" at bounding box center [1166, 483] width 206 height 31
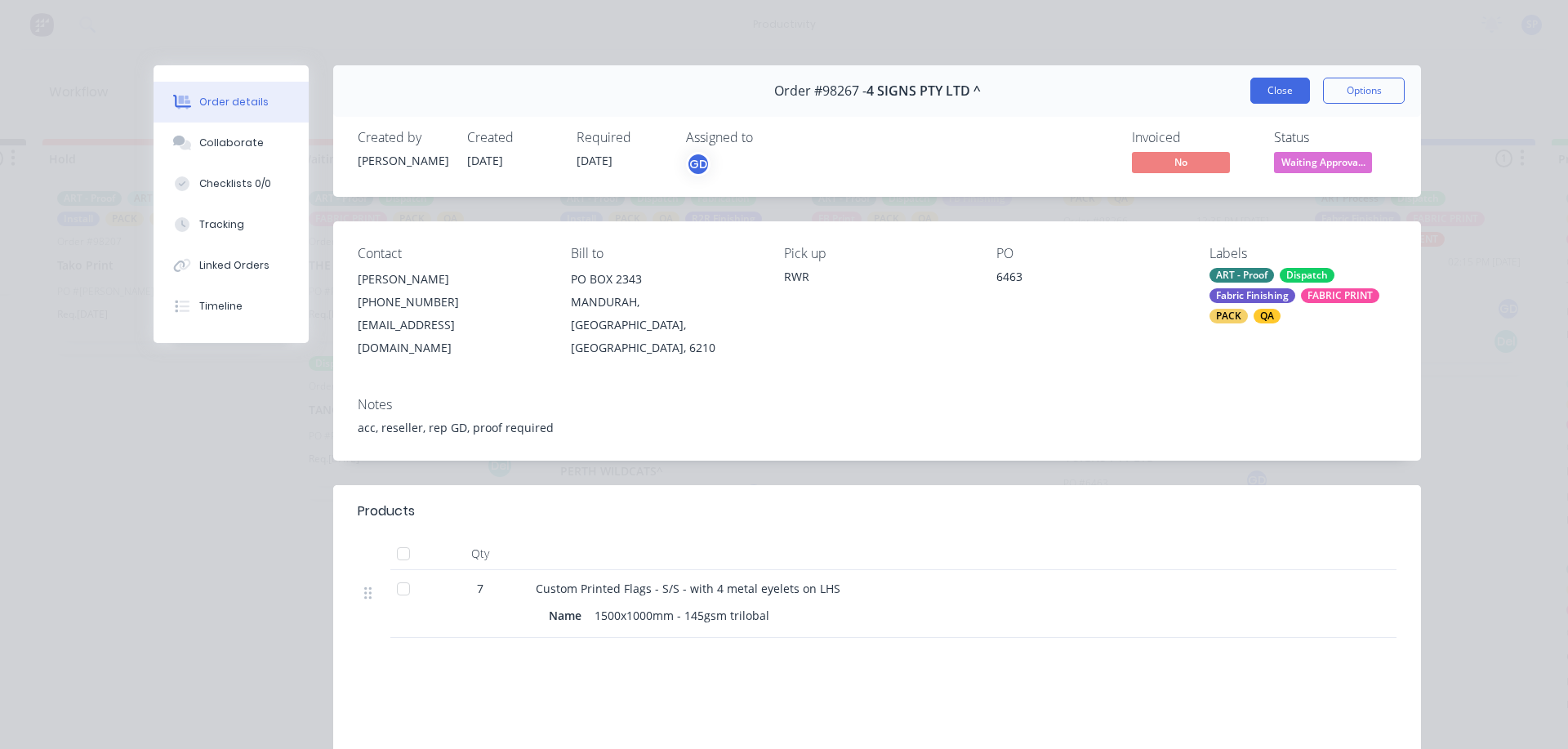
click at [1260, 96] on button "Close" at bounding box center [1280, 90] width 59 height 26
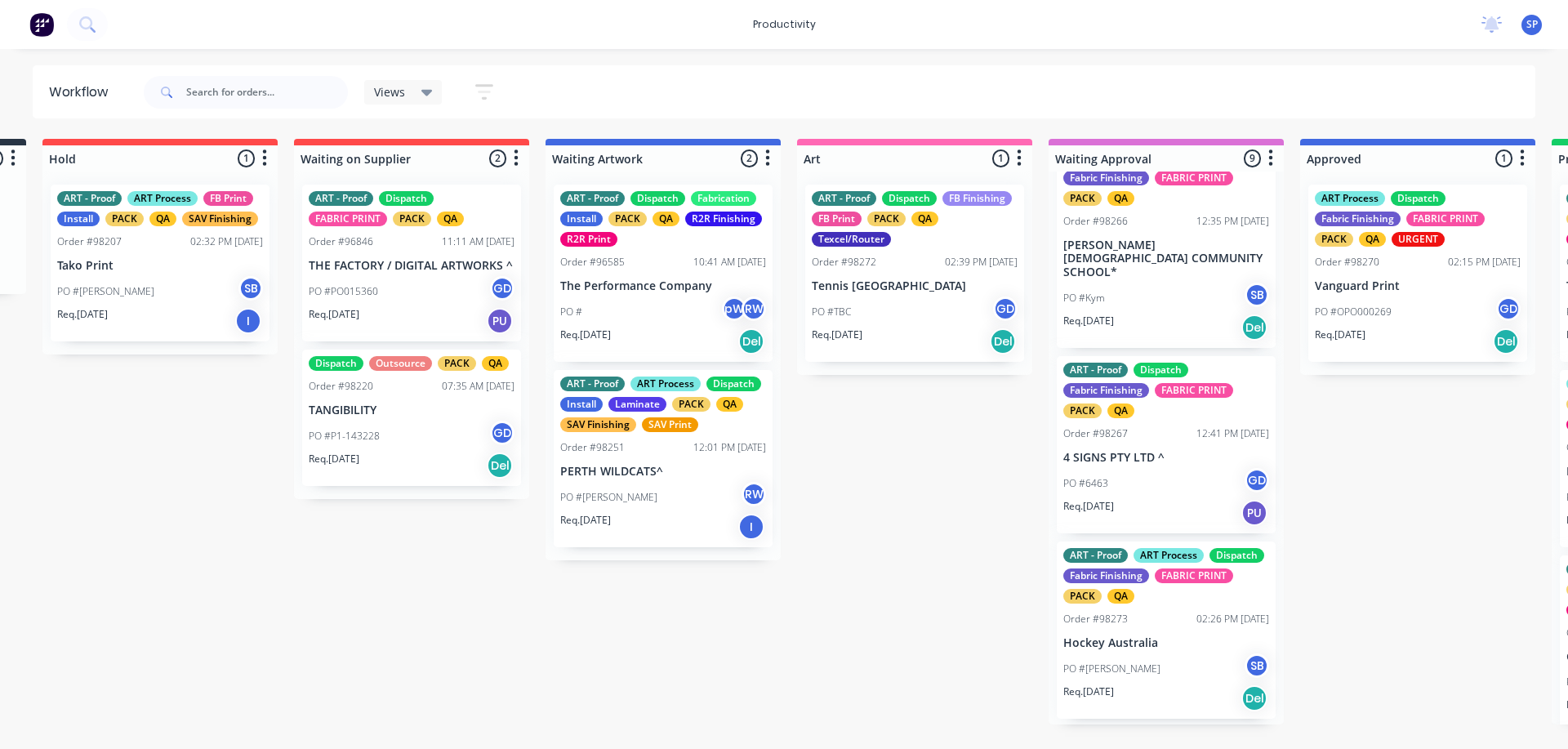
click at [1143, 626] on div "Order #98273 02:26 PM 15/08/25" at bounding box center [1166, 619] width 206 height 15
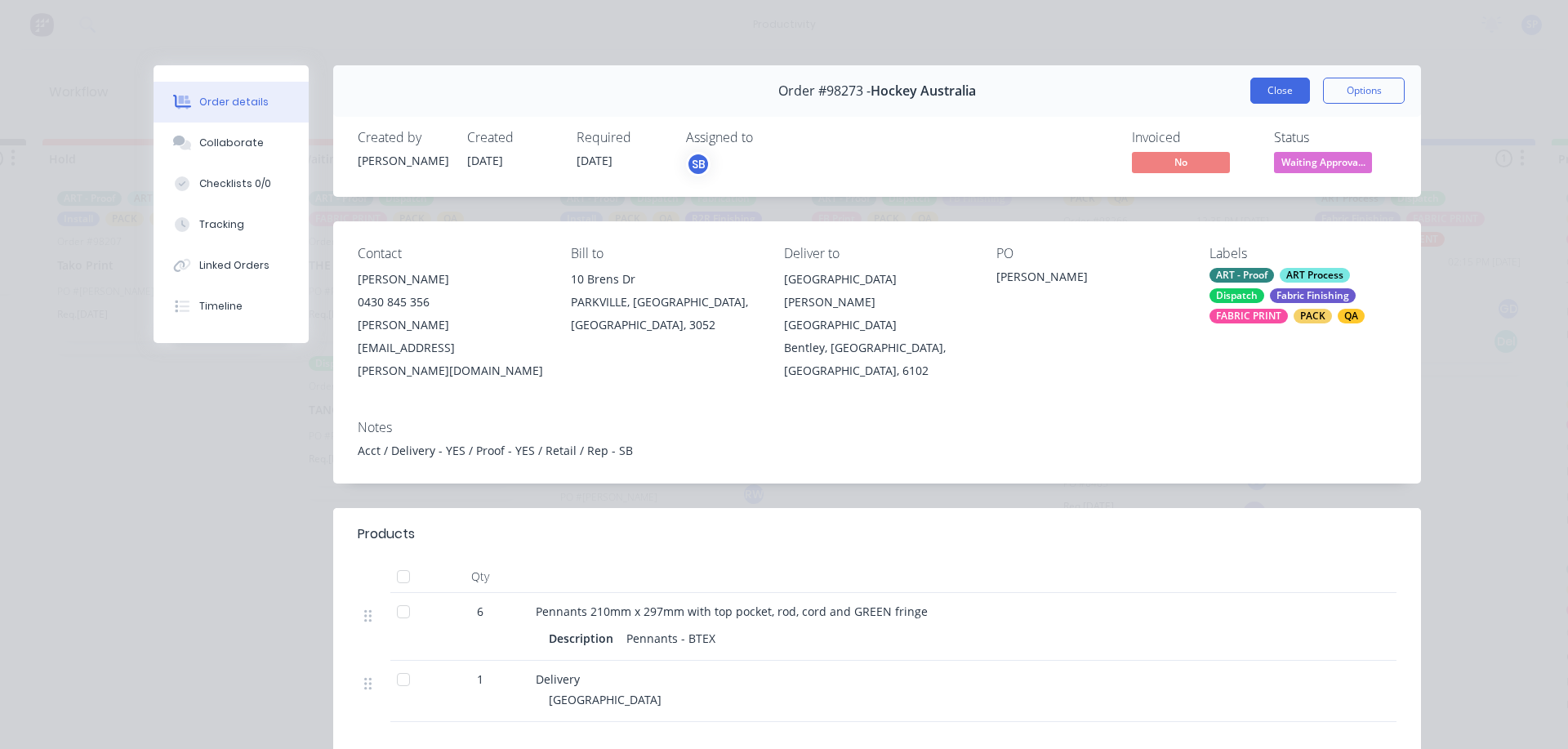
click at [1279, 94] on button "Close" at bounding box center [1280, 90] width 59 height 26
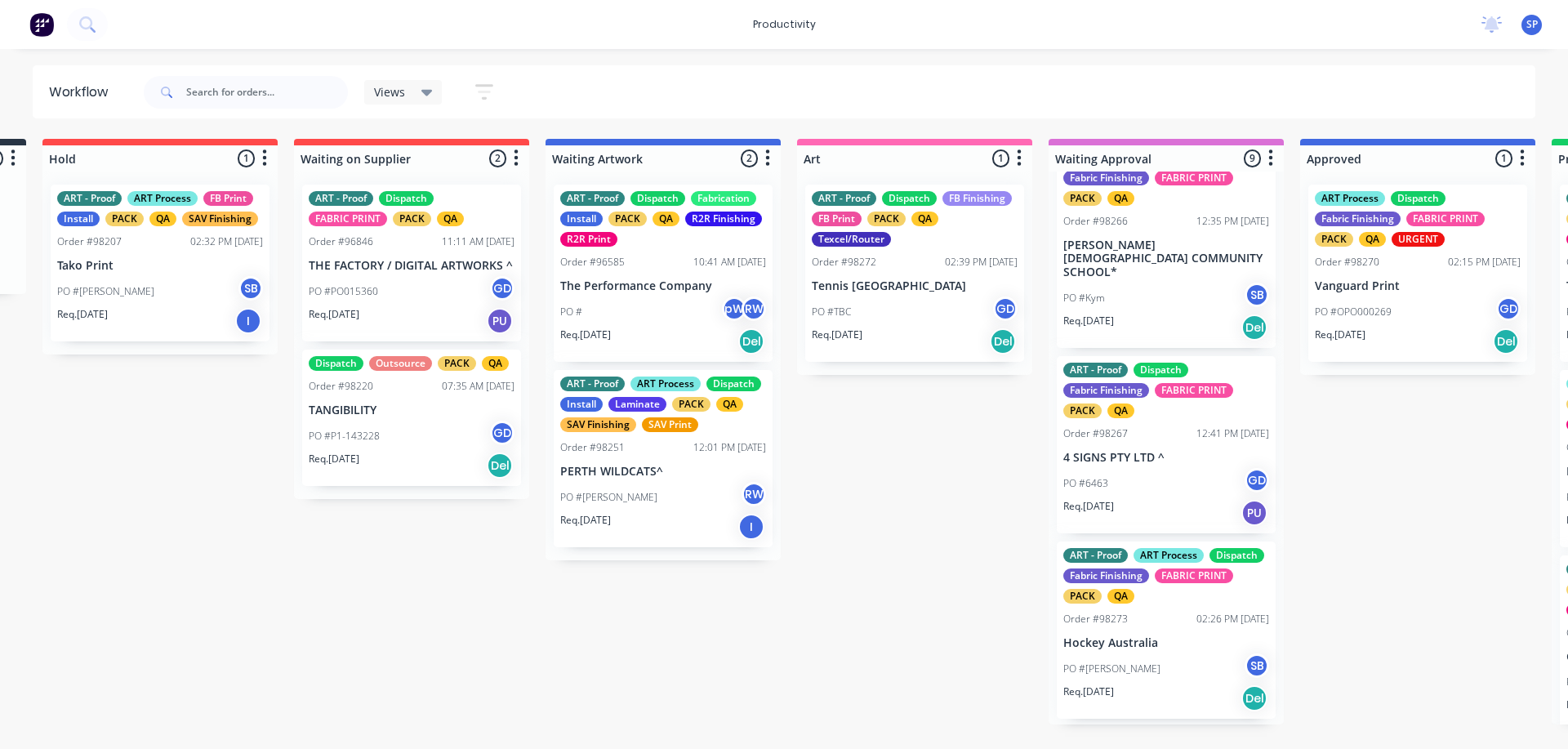
drag, startPoint x: 514, startPoint y: 746, endPoint x: 595, endPoint y: 746, distance: 81.0
click at [595, 651] on html "productivity productivity Workflow Planner Delivery Scheduling Timesheets No ne…" at bounding box center [288, 326] width 1568 height 651
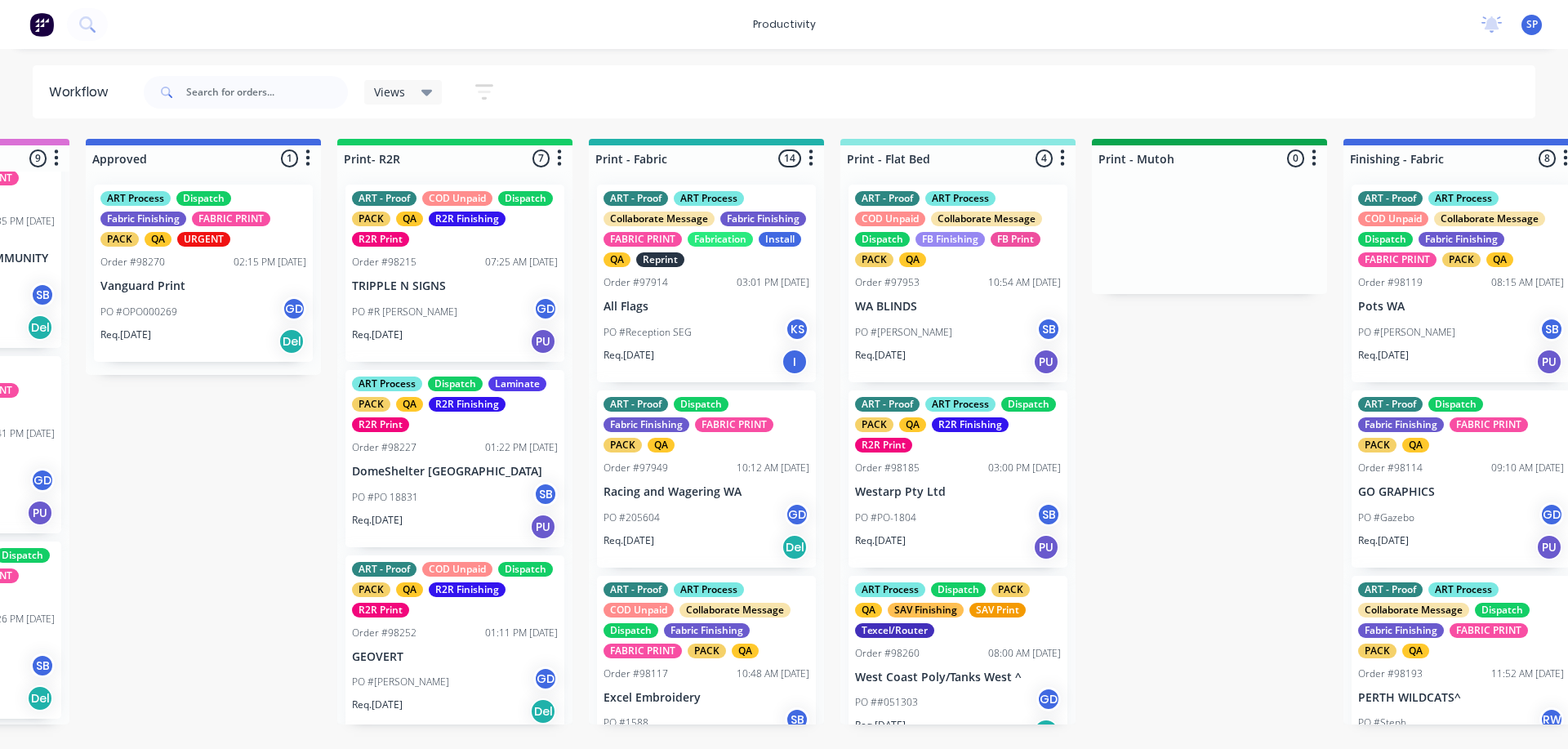
scroll to position [0, 1691]
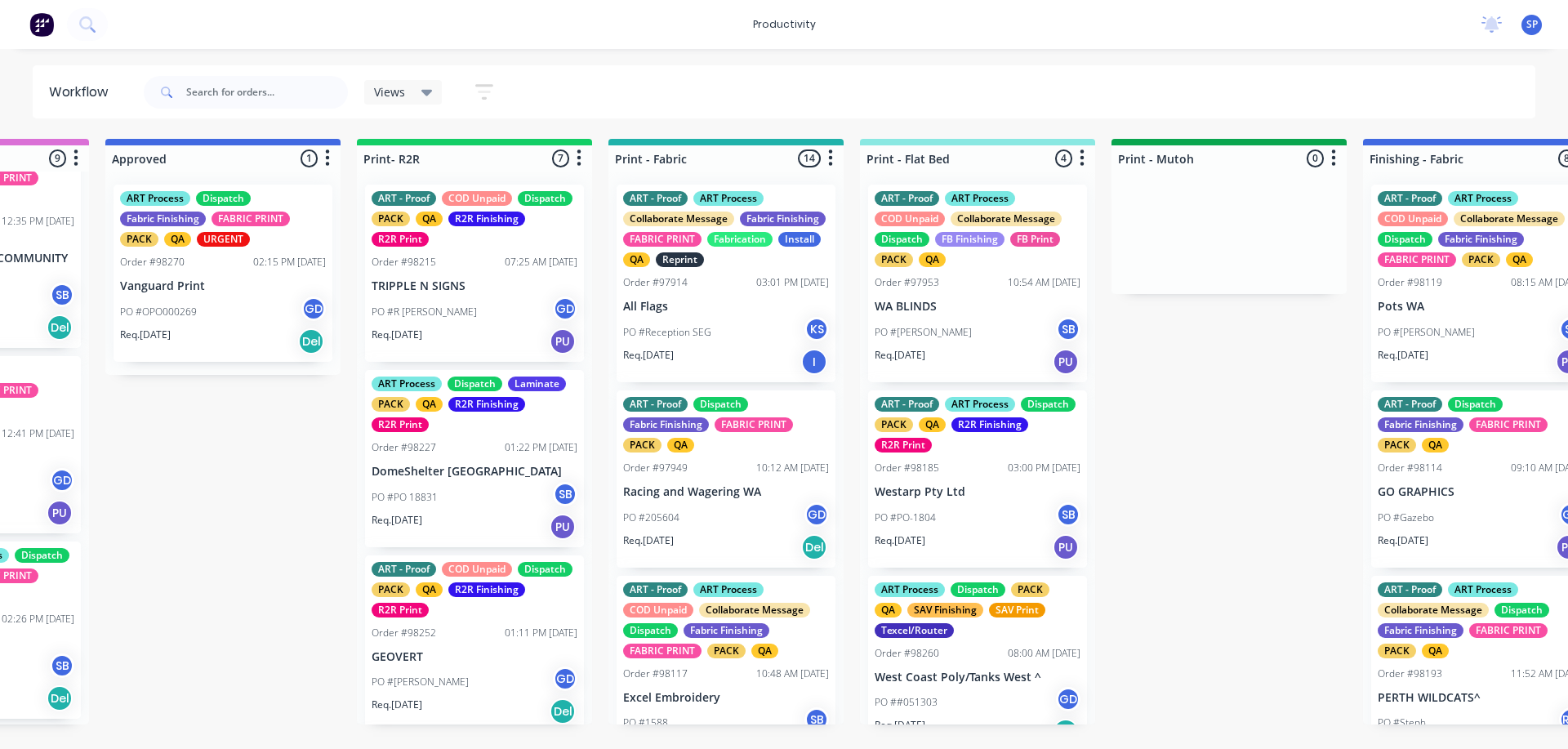
click at [200, 292] on div "ART Process Dispatch Fabric Finishing FABRIC PRINT PACK QA URGENT Order #98270 …" at bounding box center [223, 274] width 218 height 177
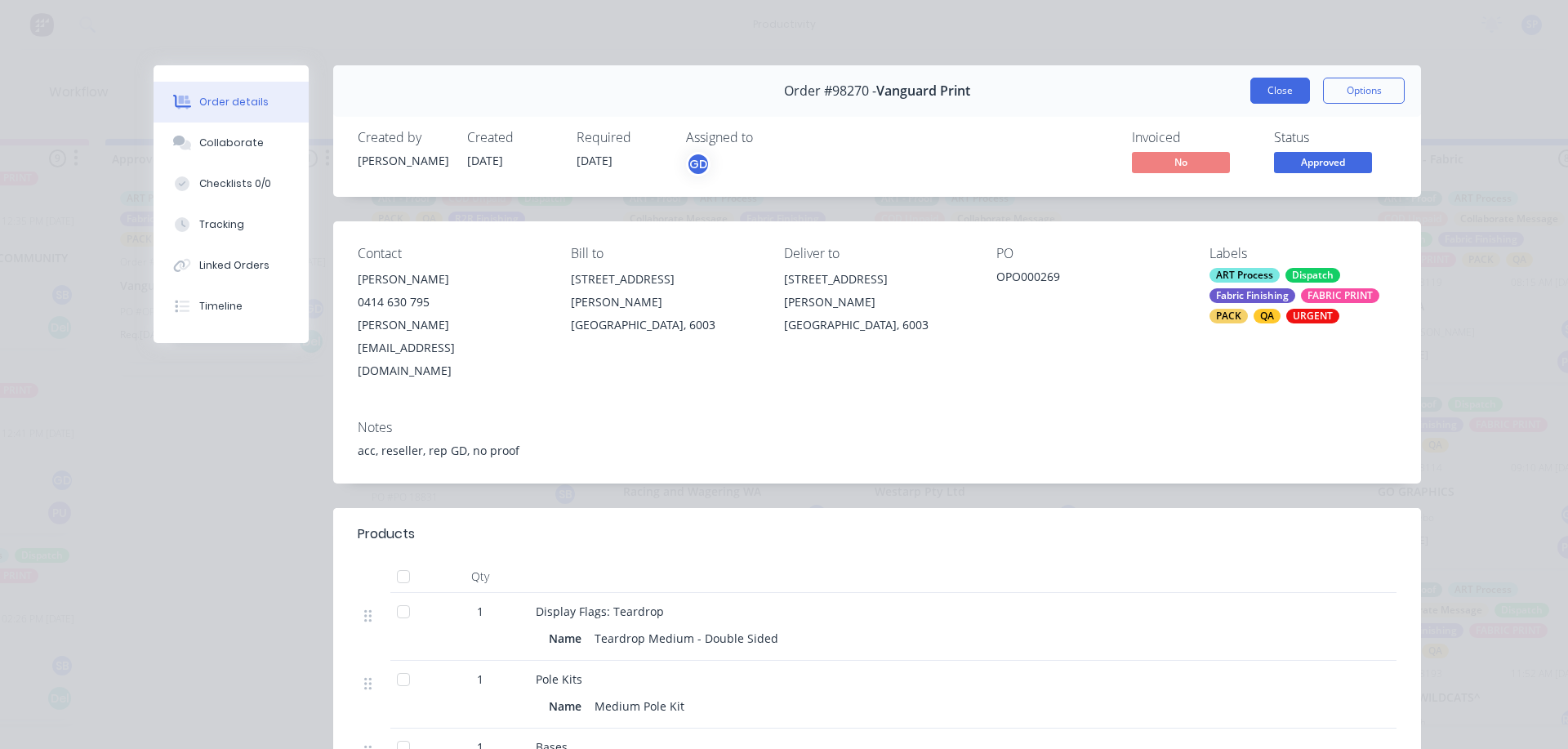
click at [1272, 85] on button "Close" at bounding box center [1280, 90] width 59 height 26
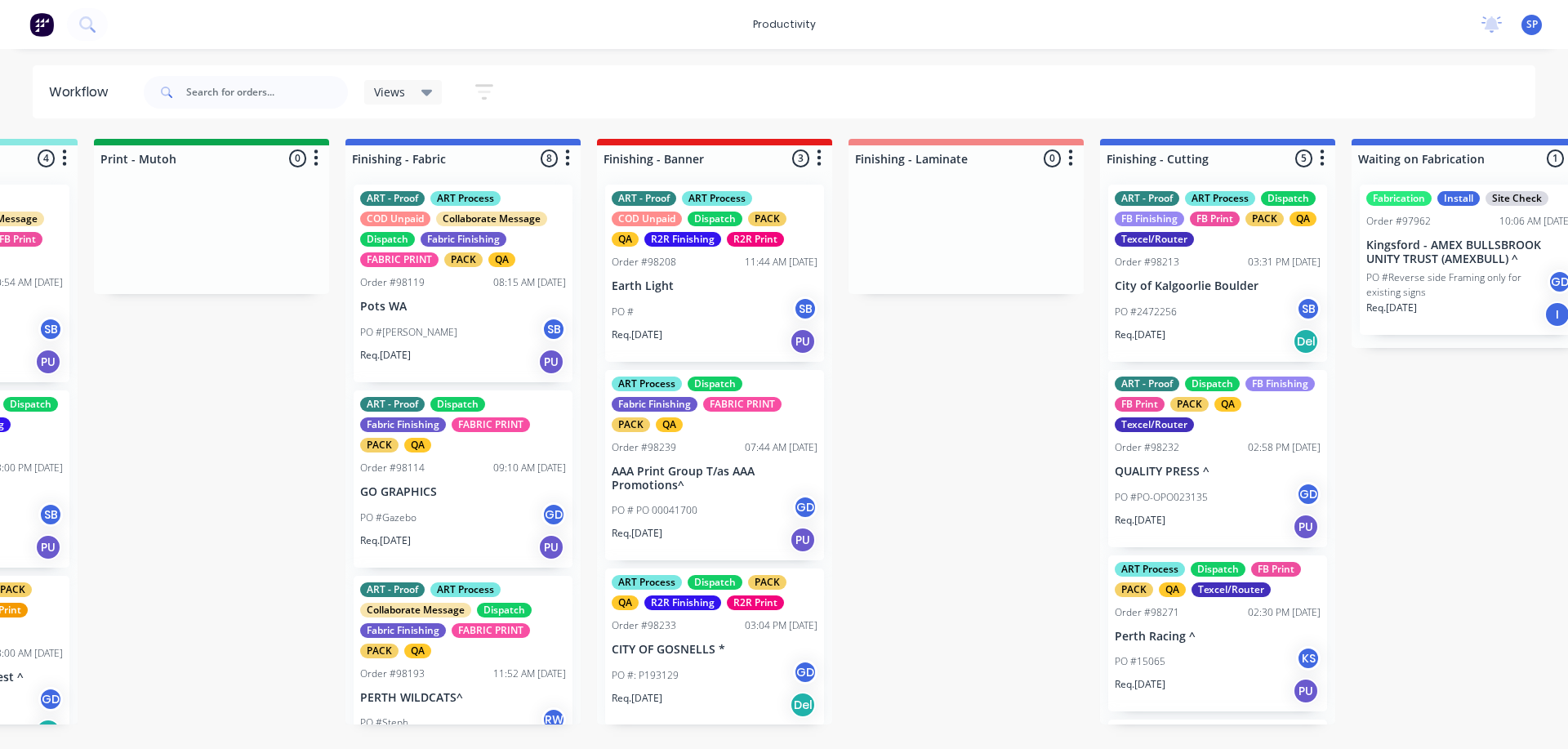
scroll to position [0, 2712]
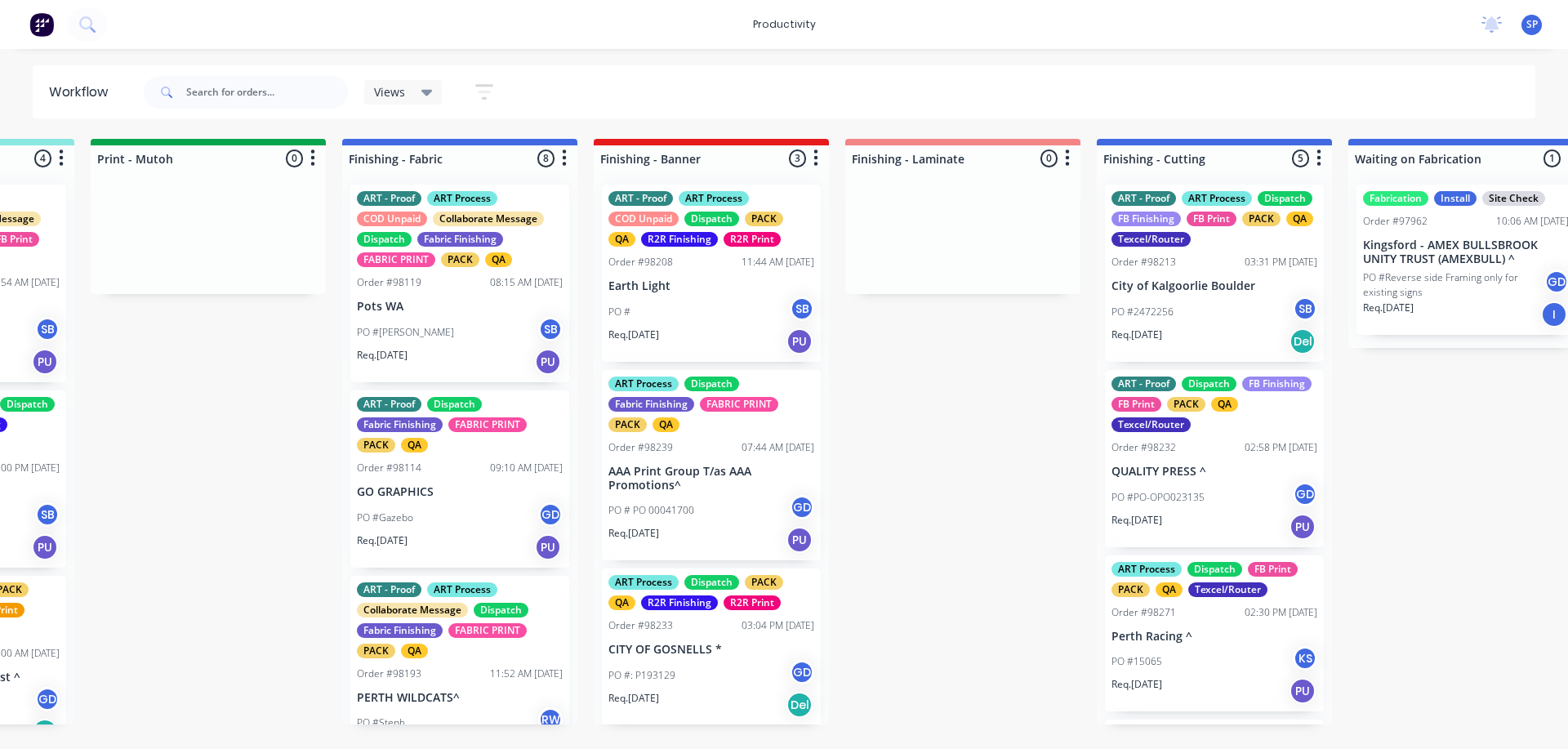
drag, startPoint x: 890, startPoint y: 748, endPoint x: 799, endPoint y: 766, distance: 92.8
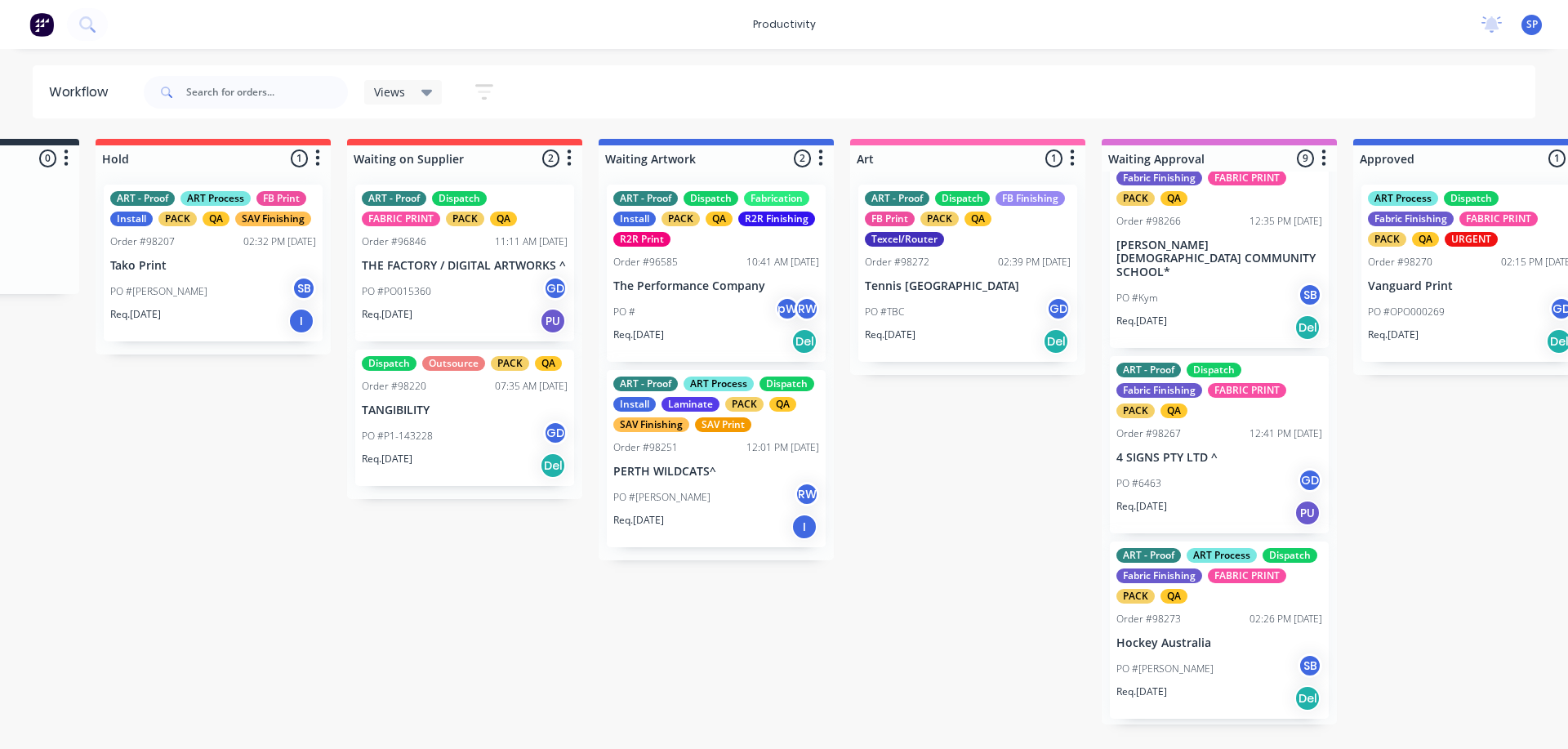
scroll to position [0, 0]
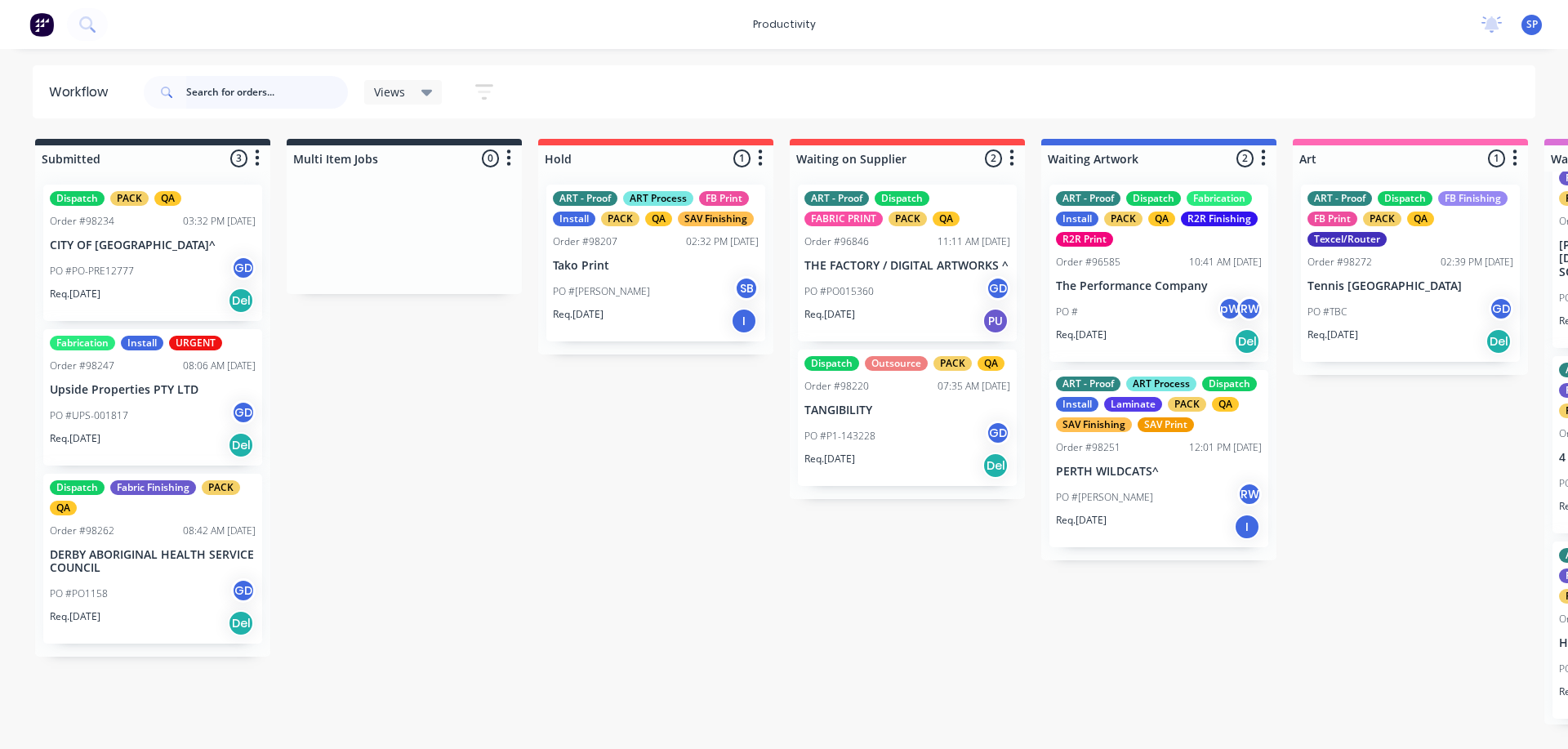
drag, startPoint x: 210, startPoint y: 101, endPoint x: 214, endPoint y: 93, distance: 8.9
click at [211, 100] on input "text" at bounding box center [266, 92] width 162 height 33
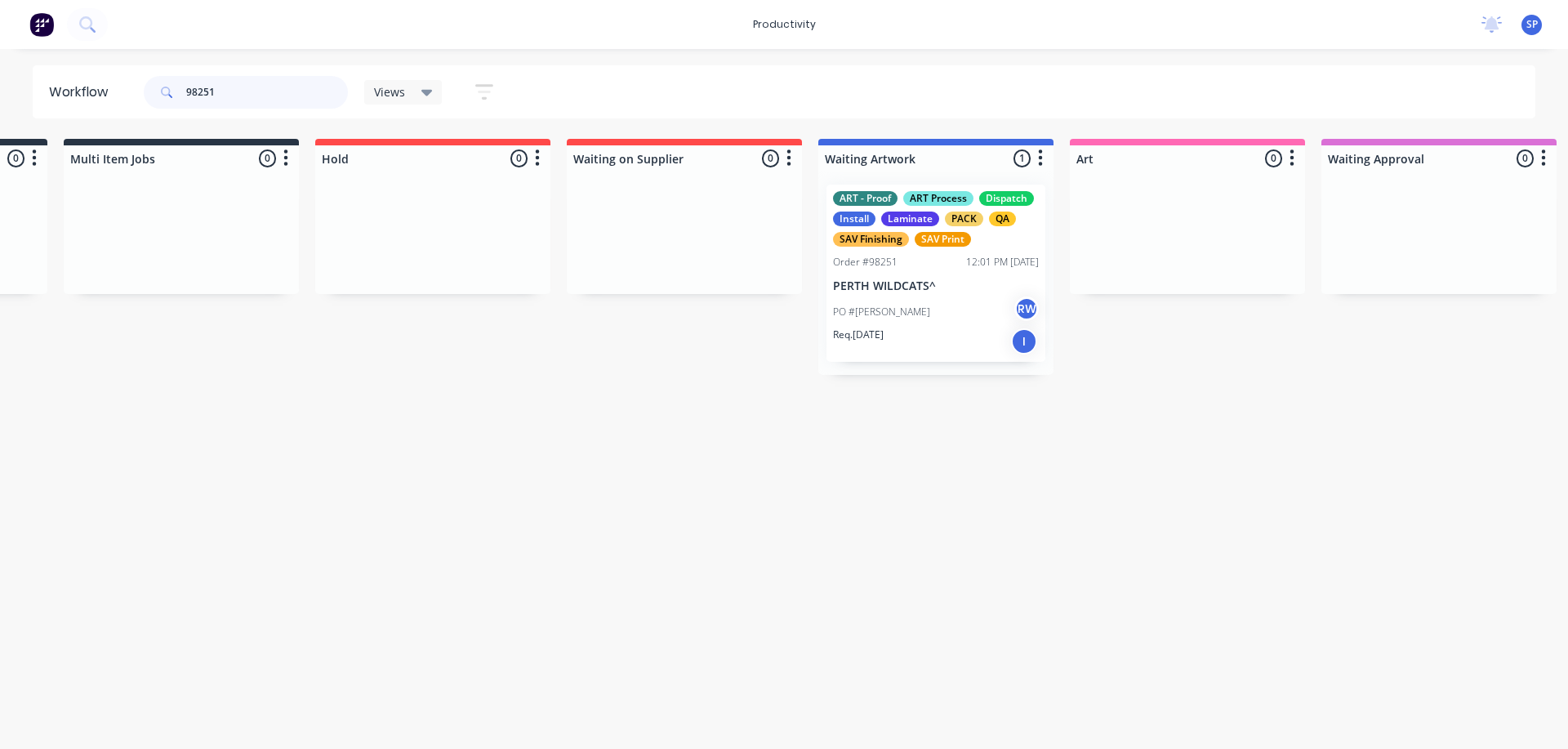
scroll to position [0, 233]
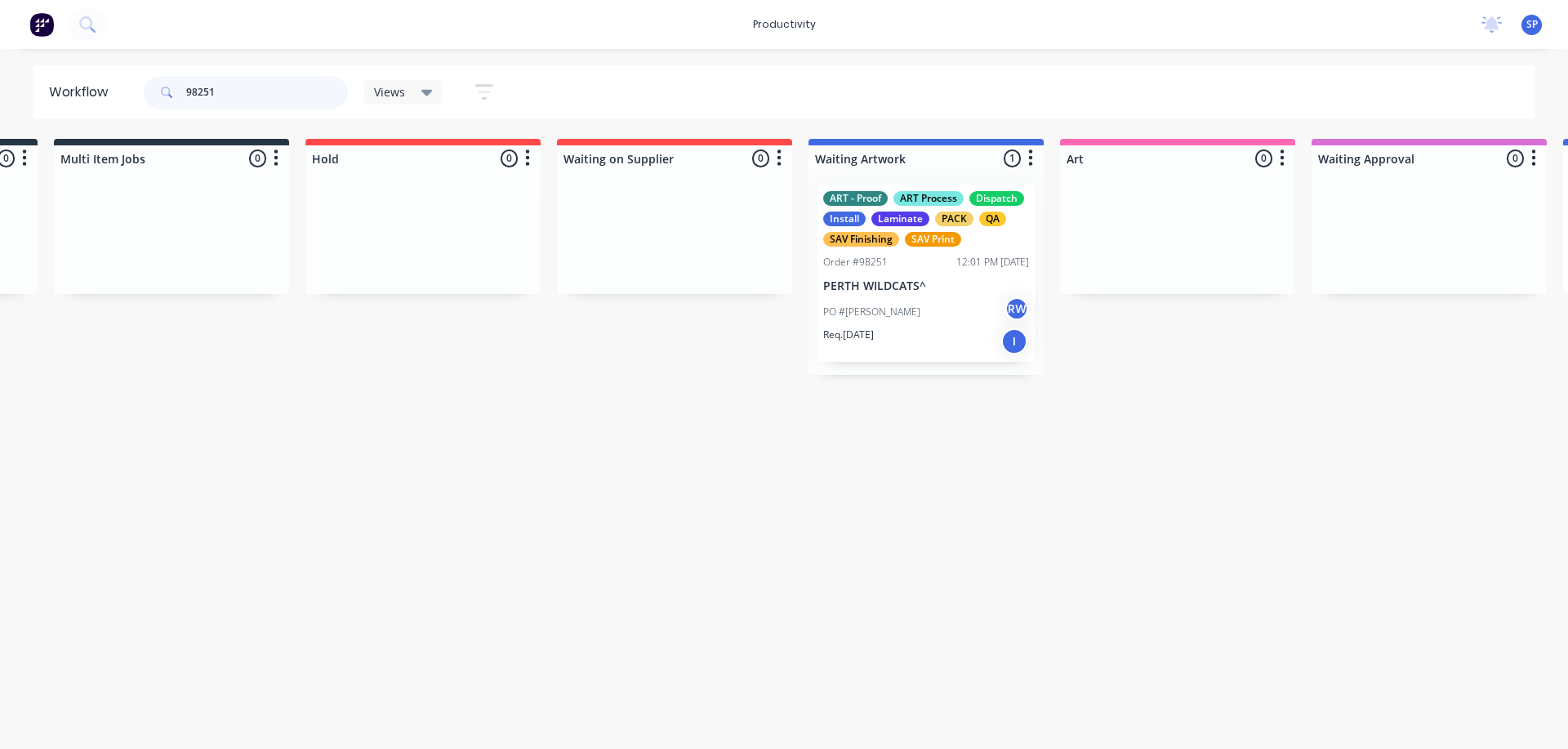
type input "98251"
click at [887, 291] on p "PERTH WILDCATS^" at bounding box center [926, 286] width 206 height 14
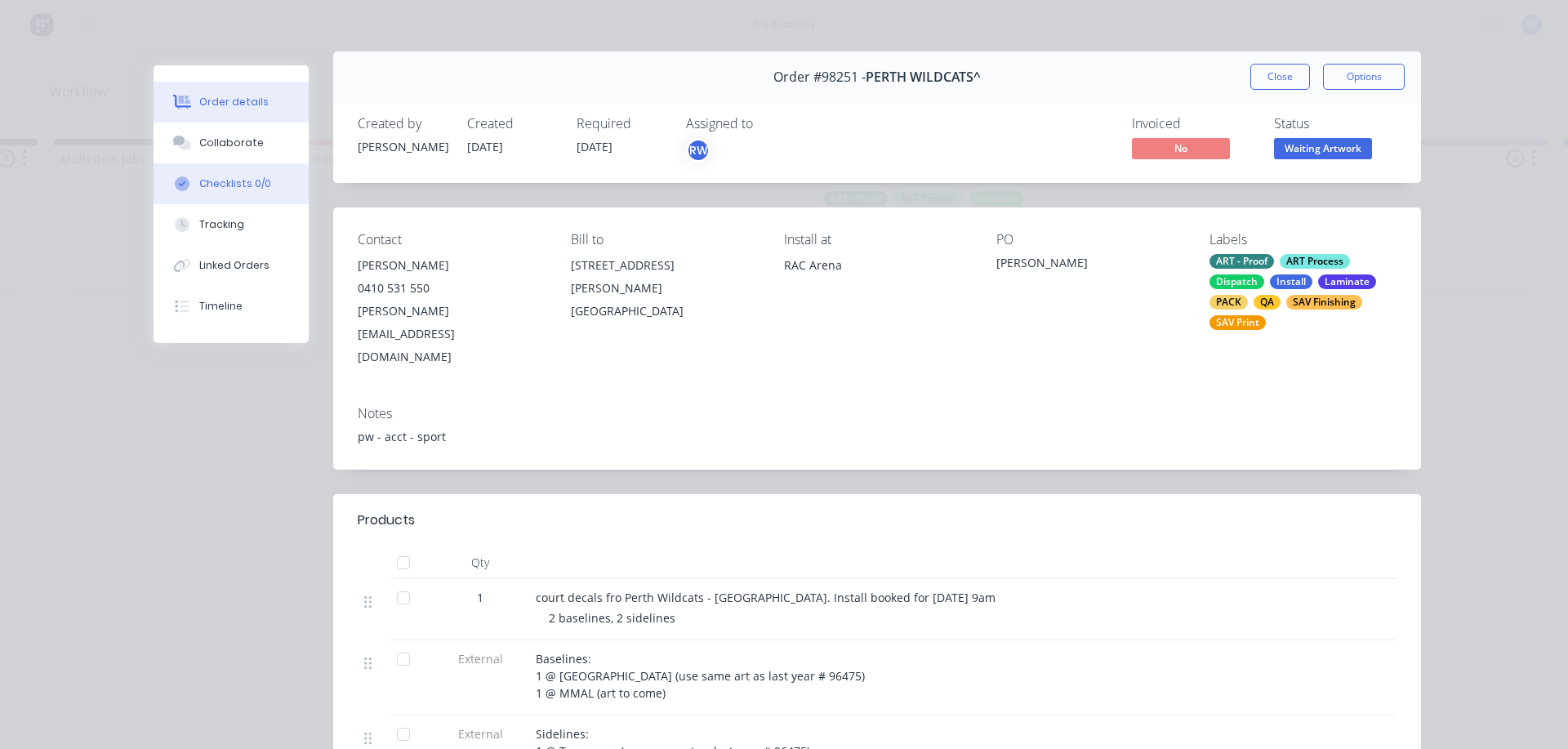
scroll to position [0, 0]
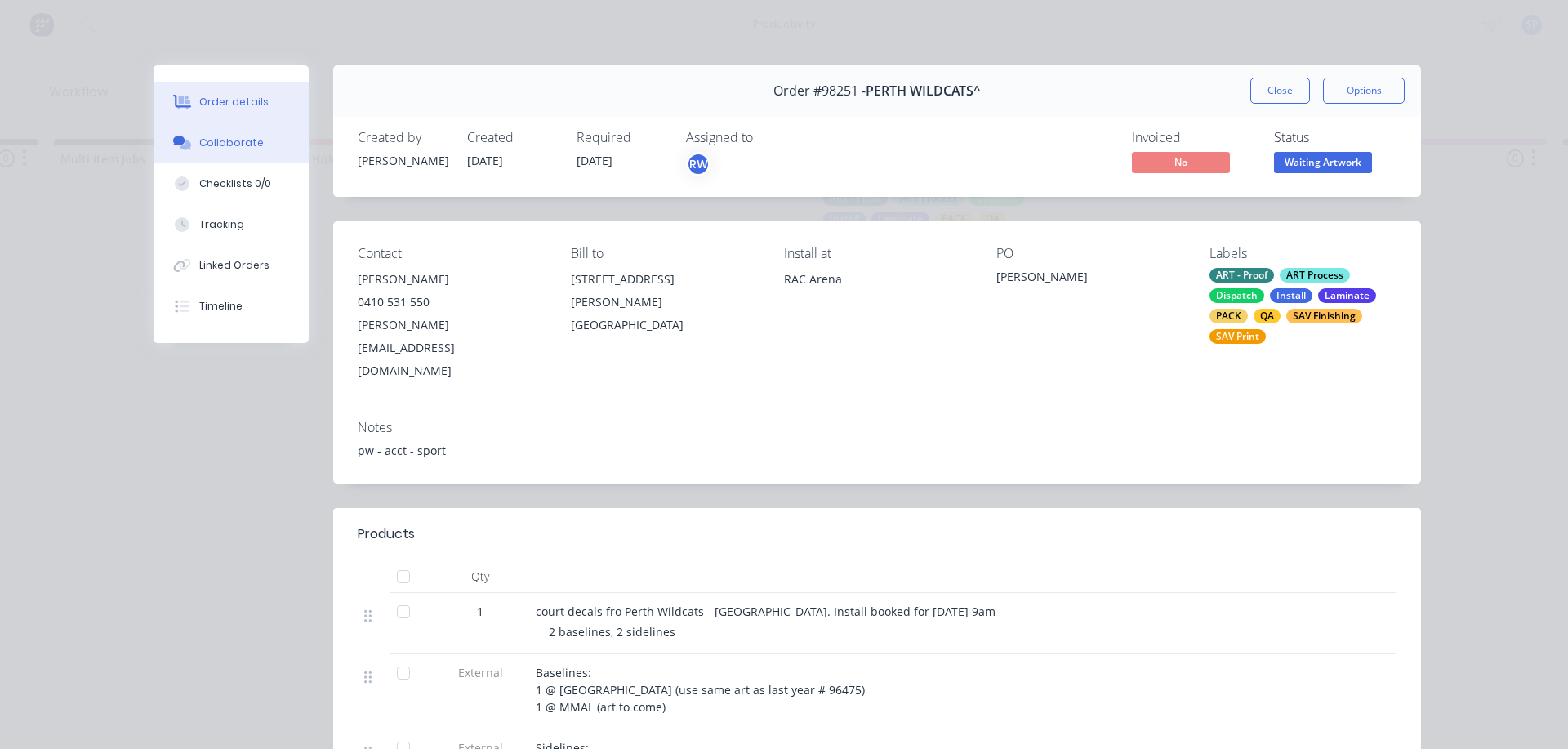
click at [224, 136] on div "Collaborate" at bounding box center [231, 143] width 64 height 15
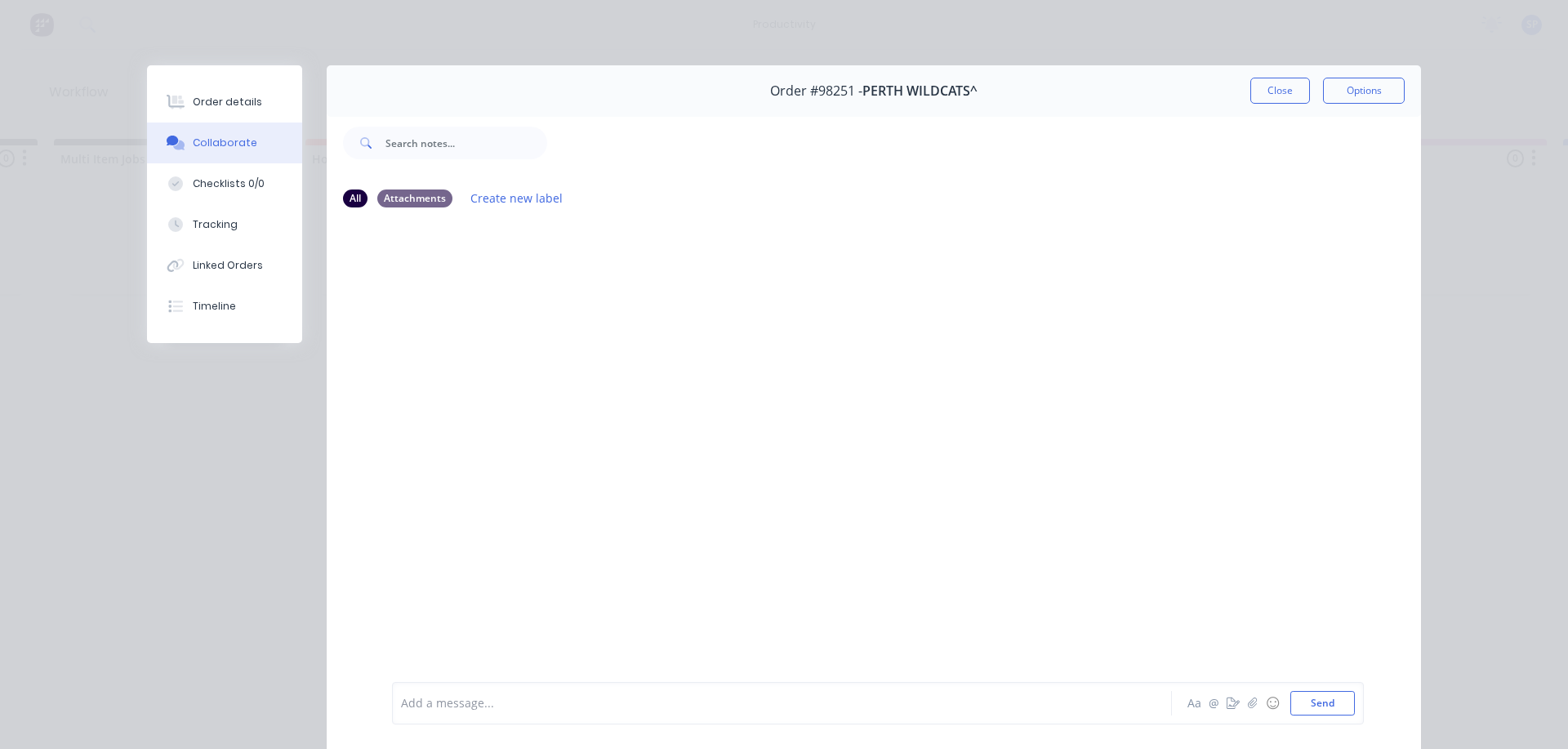
click at [466, 705] on div at bounding box center [759, 703] width 715 height 17
click at [1016, 708] on span "waiting on 3302 print stock and laminate. Rhonda ordered thursday/friday 14/15.…" at bounding box center [741, 698] width 679 height 33
click at [1047, 705] on span "waiting on 3302 print stock and laminate. Rhonda ordered thursday/friday 14/15.…" at bounding box center [741, 698] width 679 height 33
click at [402, 701] on span "waiting on 3302 print stock and laminate. Rhonda ordered thursday/friday 14/15.…" at bounding box center [741, 698] width 679 height 33
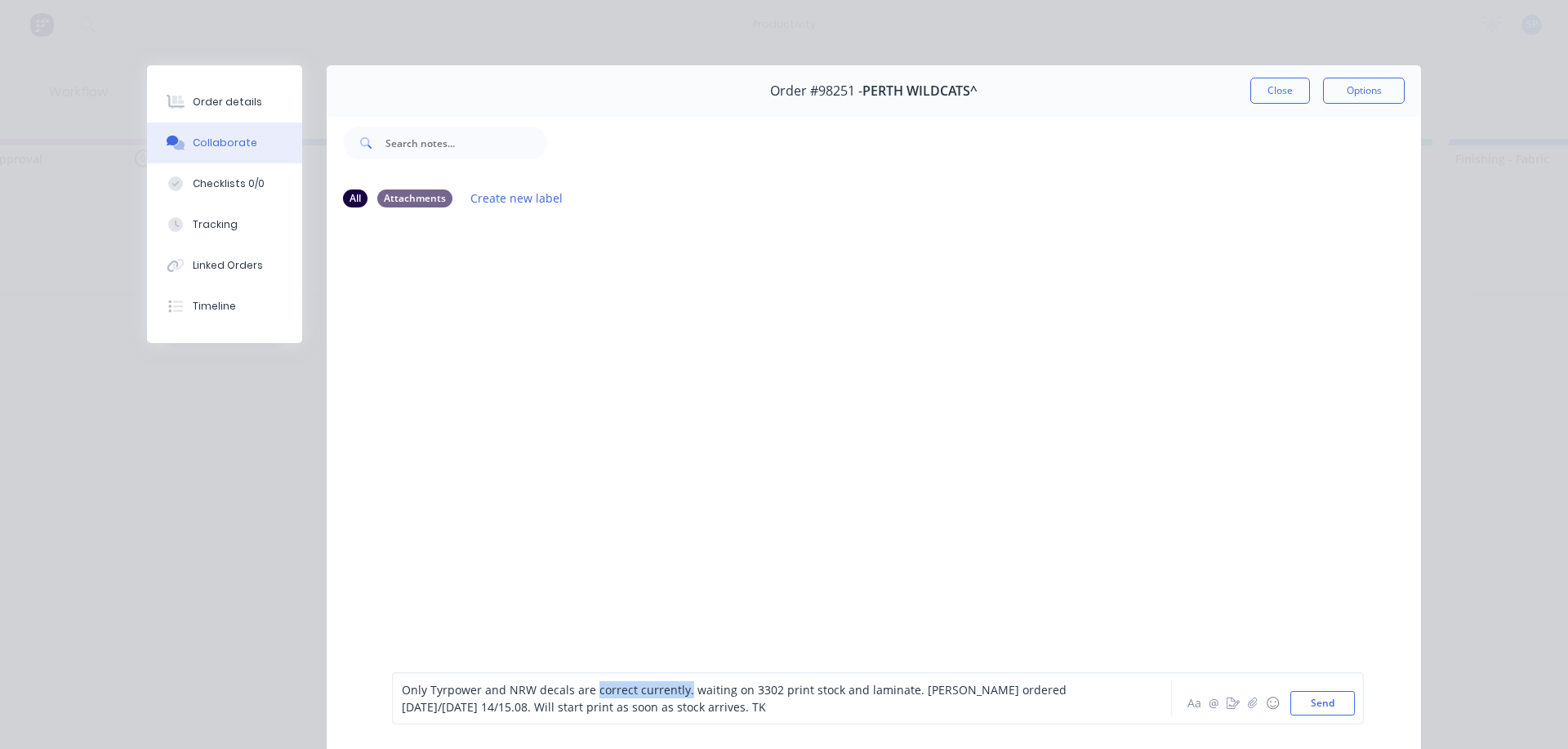
drag, startPoint x: 675, startPoint y: 690, endPoint x: 586, endPoint y: 696, distance: 89.2
click at [586, 696] on span "Only Tyrpower and NRW decals are correct currently. waiting on 3302 print stock…" at bounding box center [736, 698] width 668 height 33
click at [1324, 698] on button "Send" at bounding box center [1323, 702] width 64 height 24
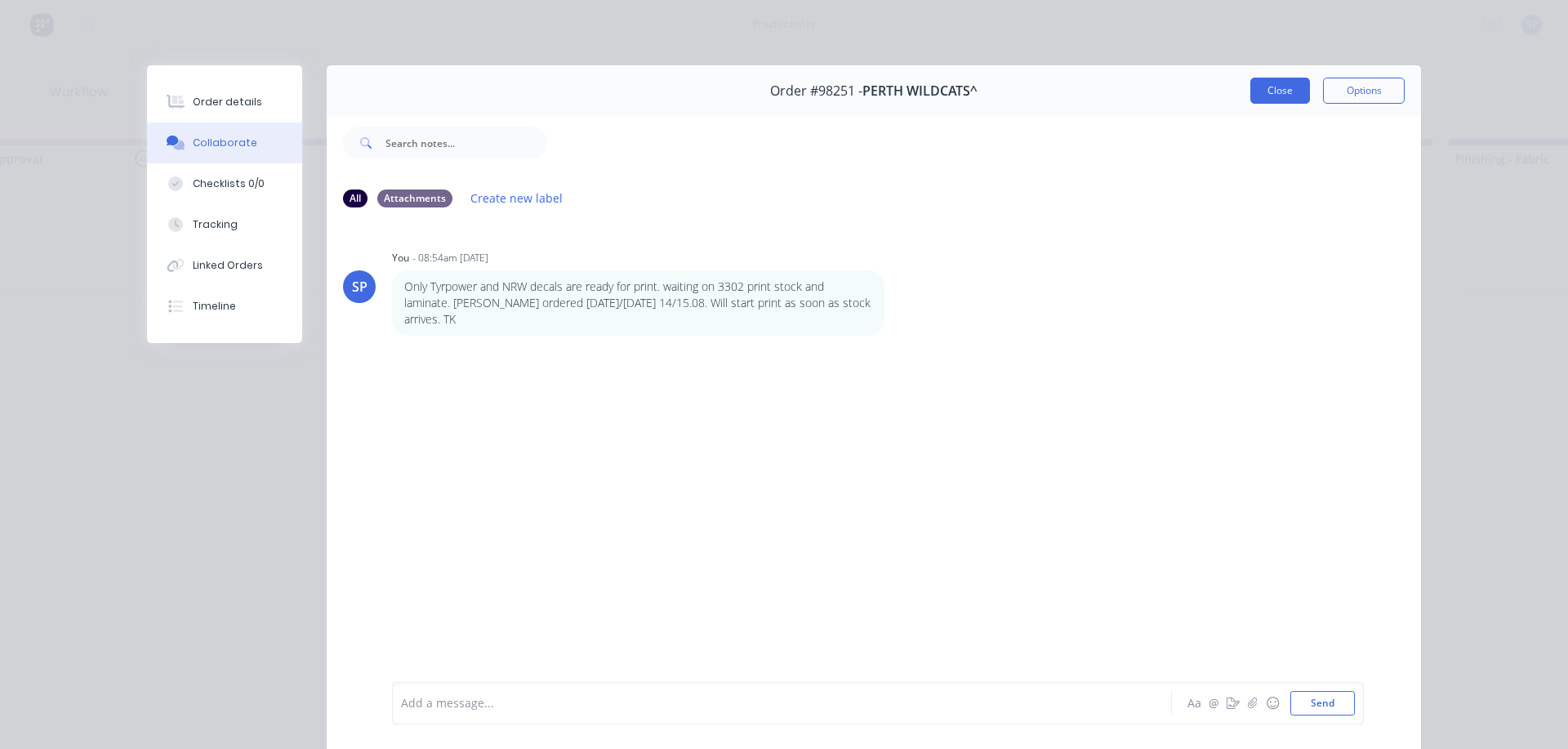
click at [1292, 86] on button "Close" at bounding box center [1280, 90] width 59 height 26
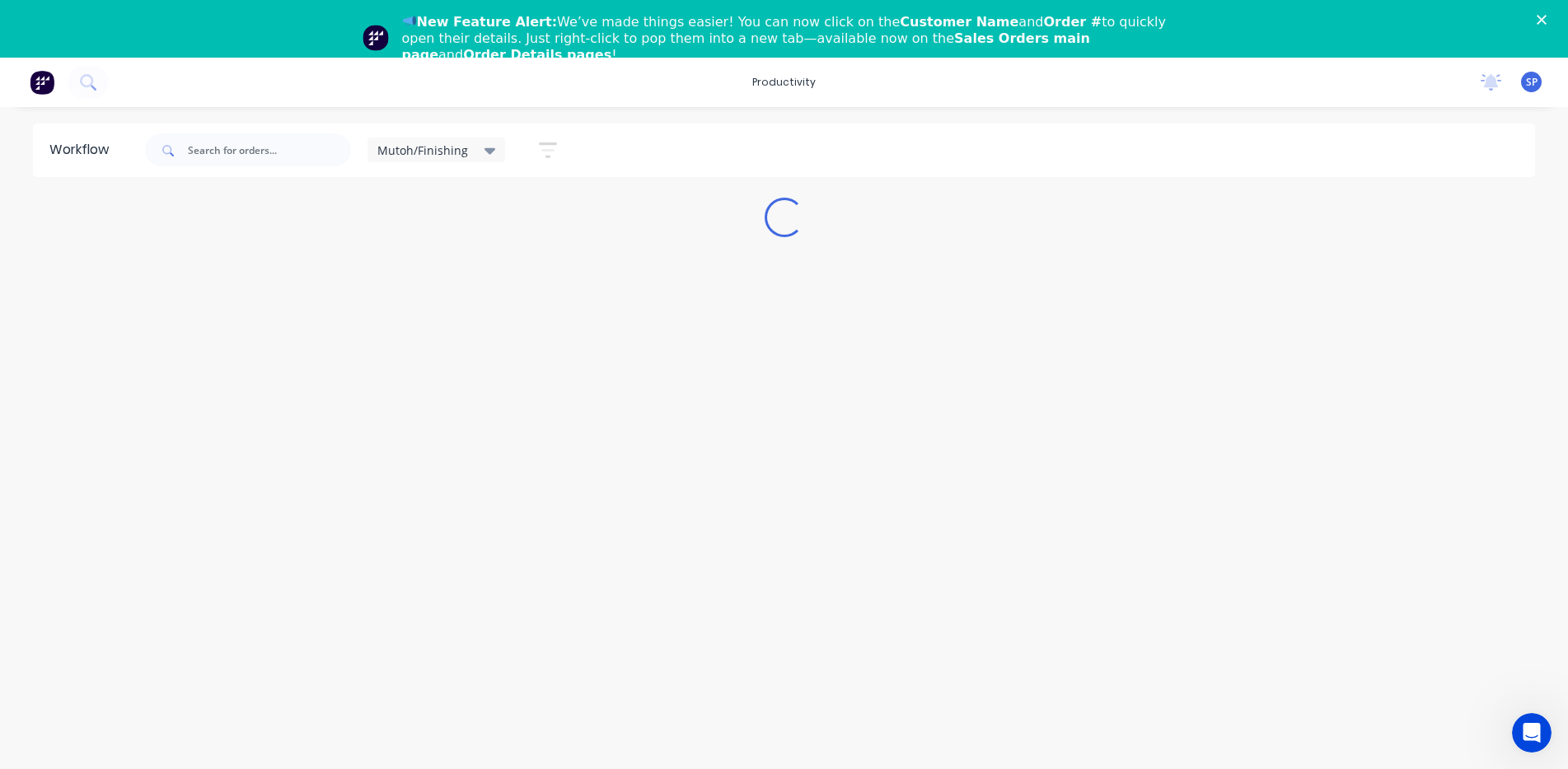
click at [480, 145] on div "Mutoh/Finishing" at bounding box center [437, 151] width 118 height 15
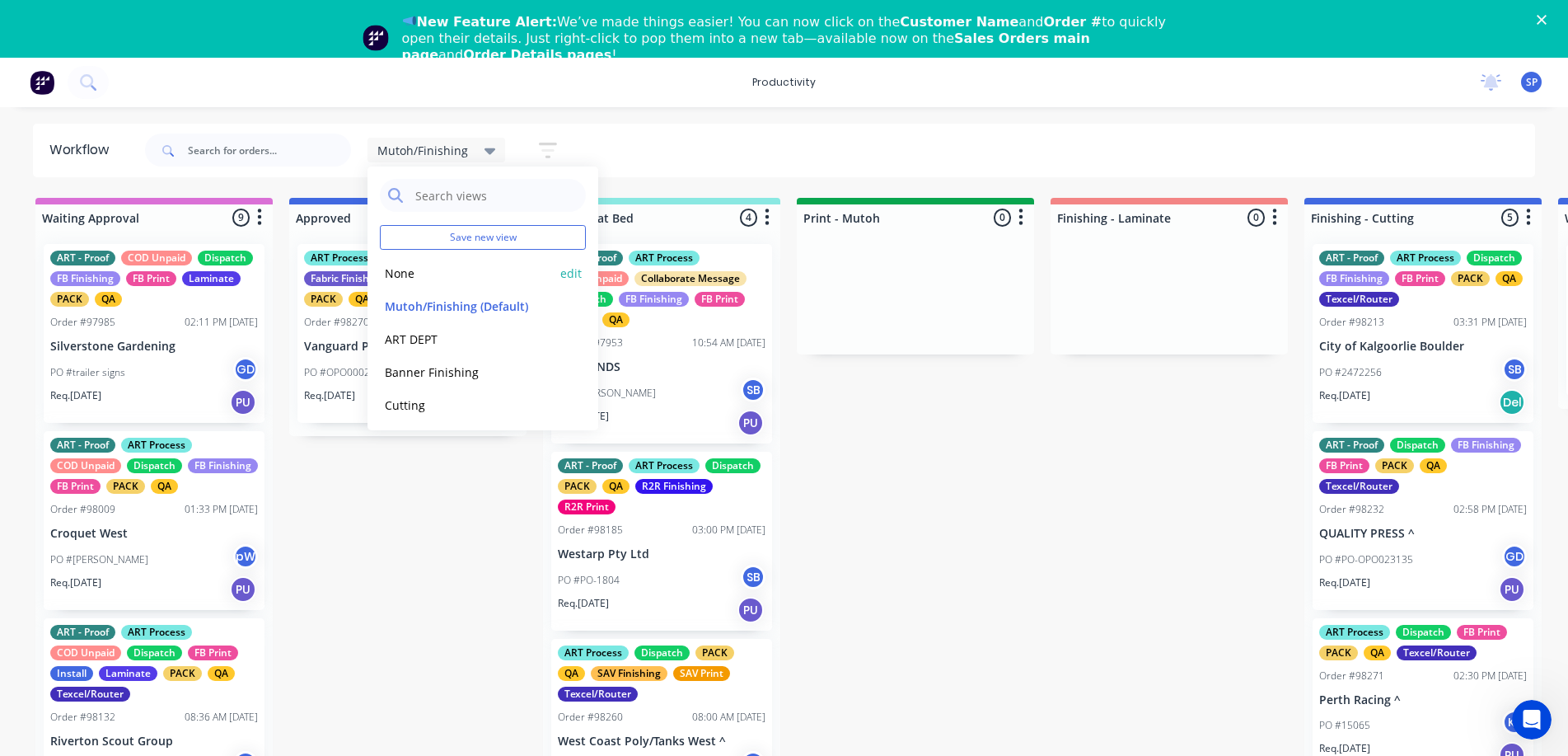
click at [423, 268] on button "None" at bounding box center [468, 273] width 176 height 19
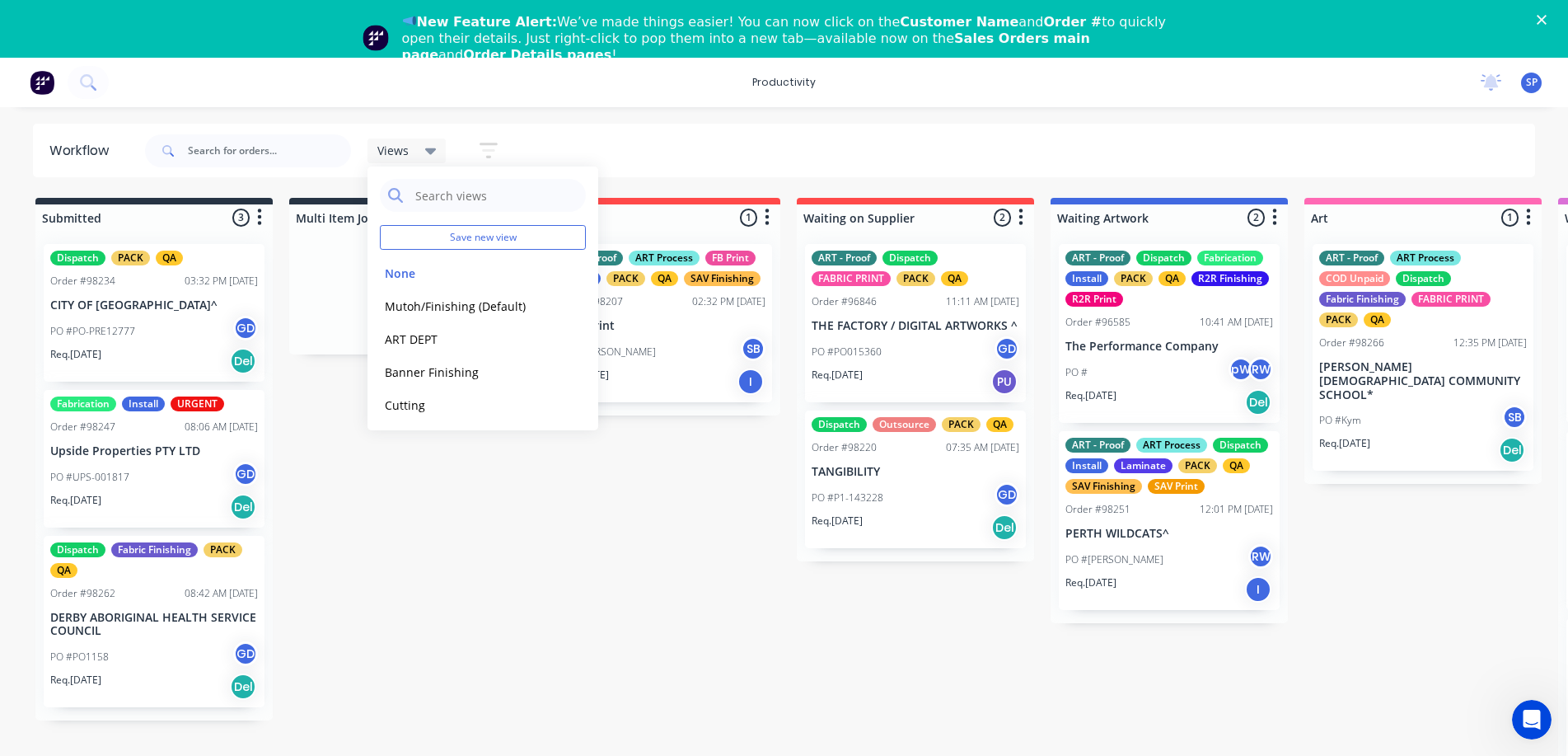
drag, startPoint x: 525, startPoint y: 641, endPoint x: 531, endPoint y: 632, distance: 10.8
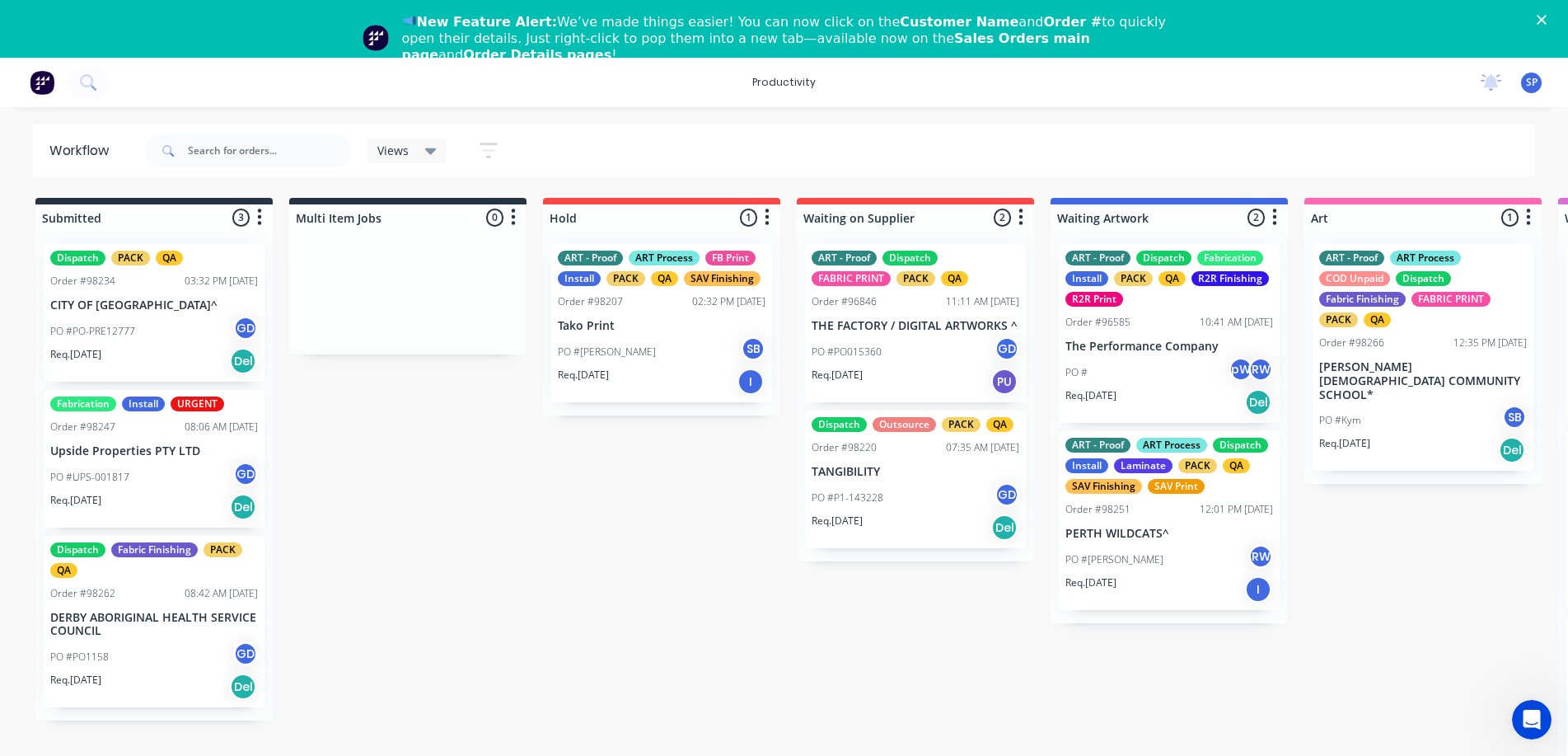
click at [118, 335] on p "PO #PO-PRE12777" at bounding box center [93, 331] width 84 height 15
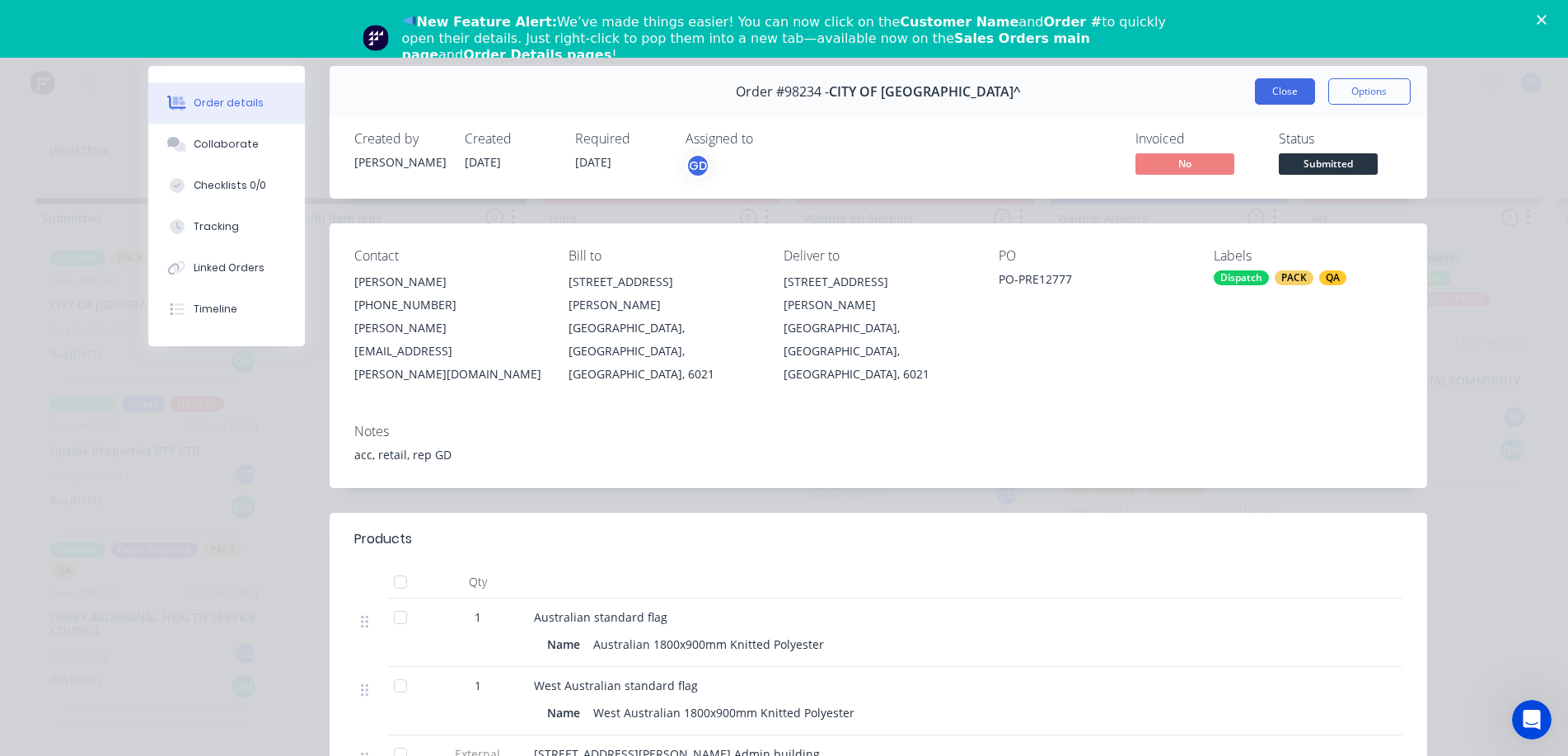
click at [1289, 93] on button "Close" at bounding box center [1284, 91] width 60 height 26
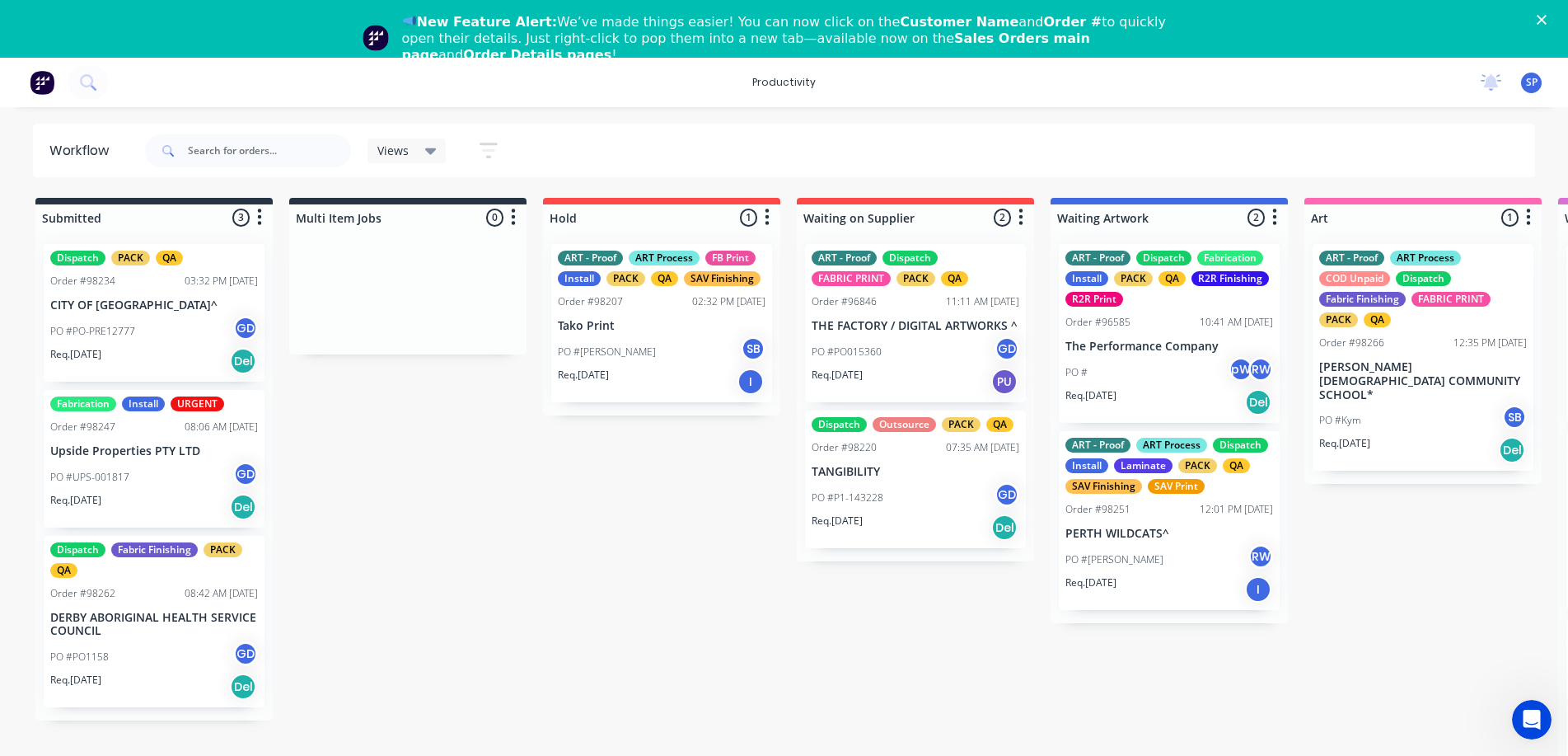
click at [135, 471] on div "PO #UPS-001817 GD" at bounding box center [155, 476] width 208 height 31
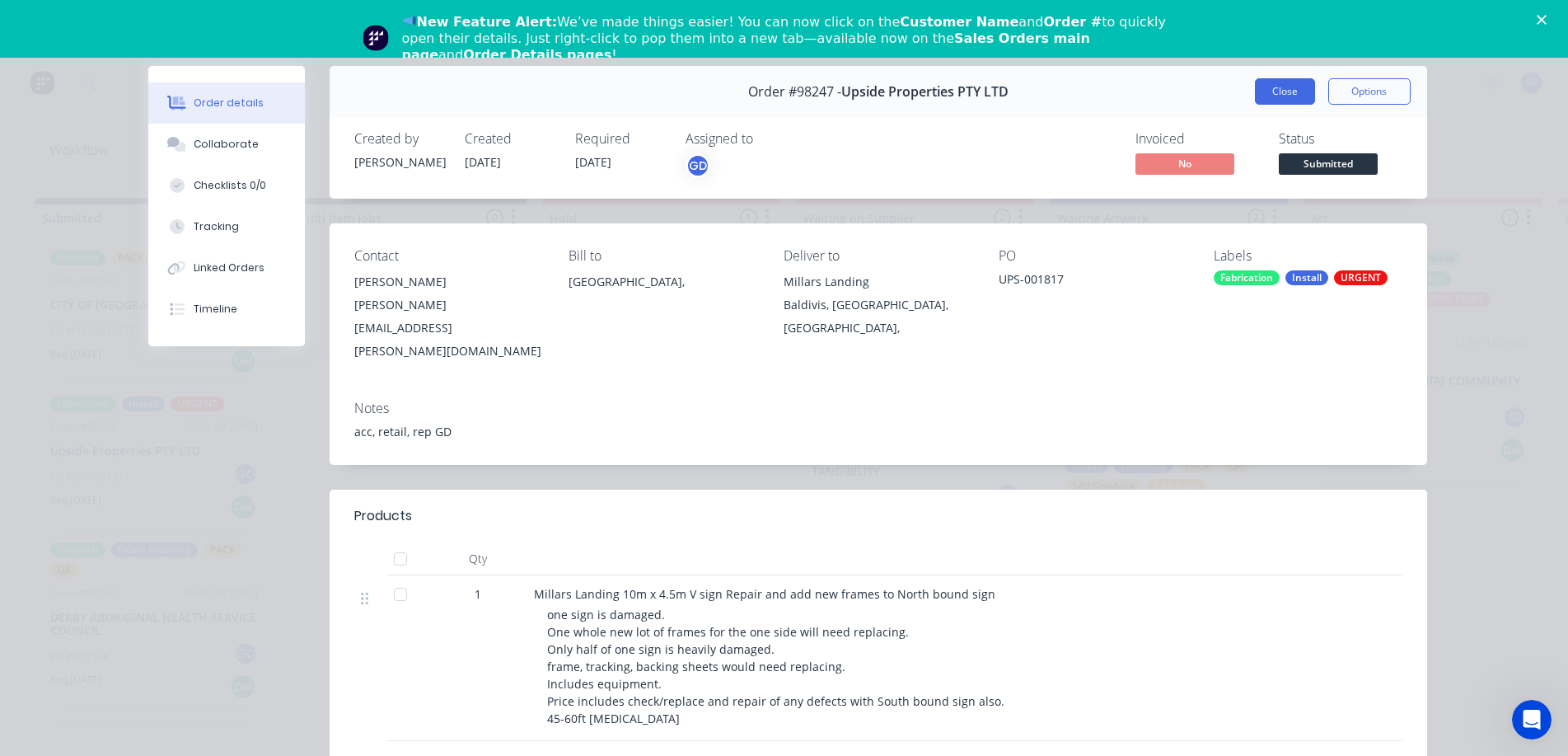
click at [1283, 95] on button "Close" at bounding box center [1284, 91] width 60 height 26
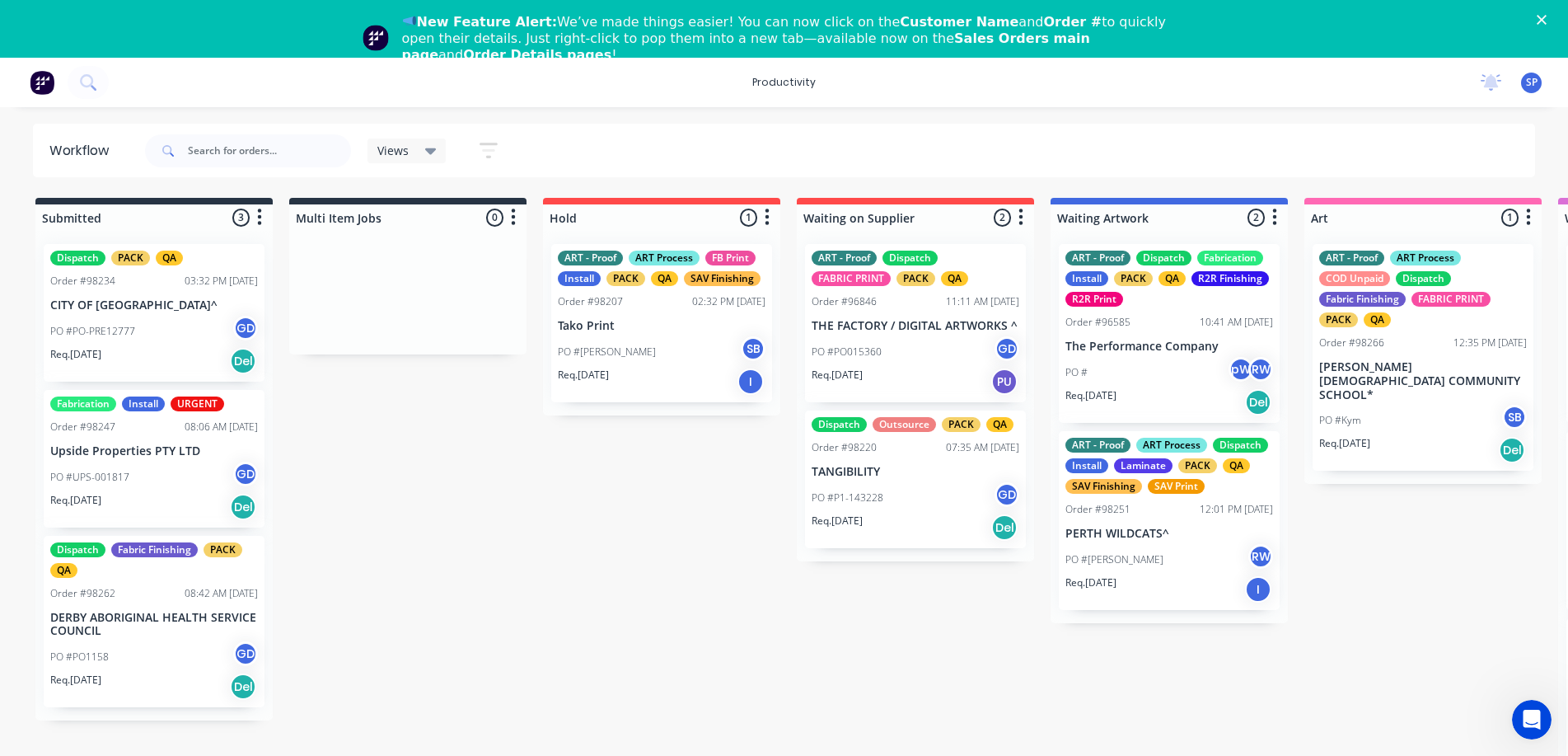
click at [155, 633] on p "DERBY ABORIGINAL HEALTH SERVICE COUNCIL" at bounding box center [155, 624] width 208 height 28
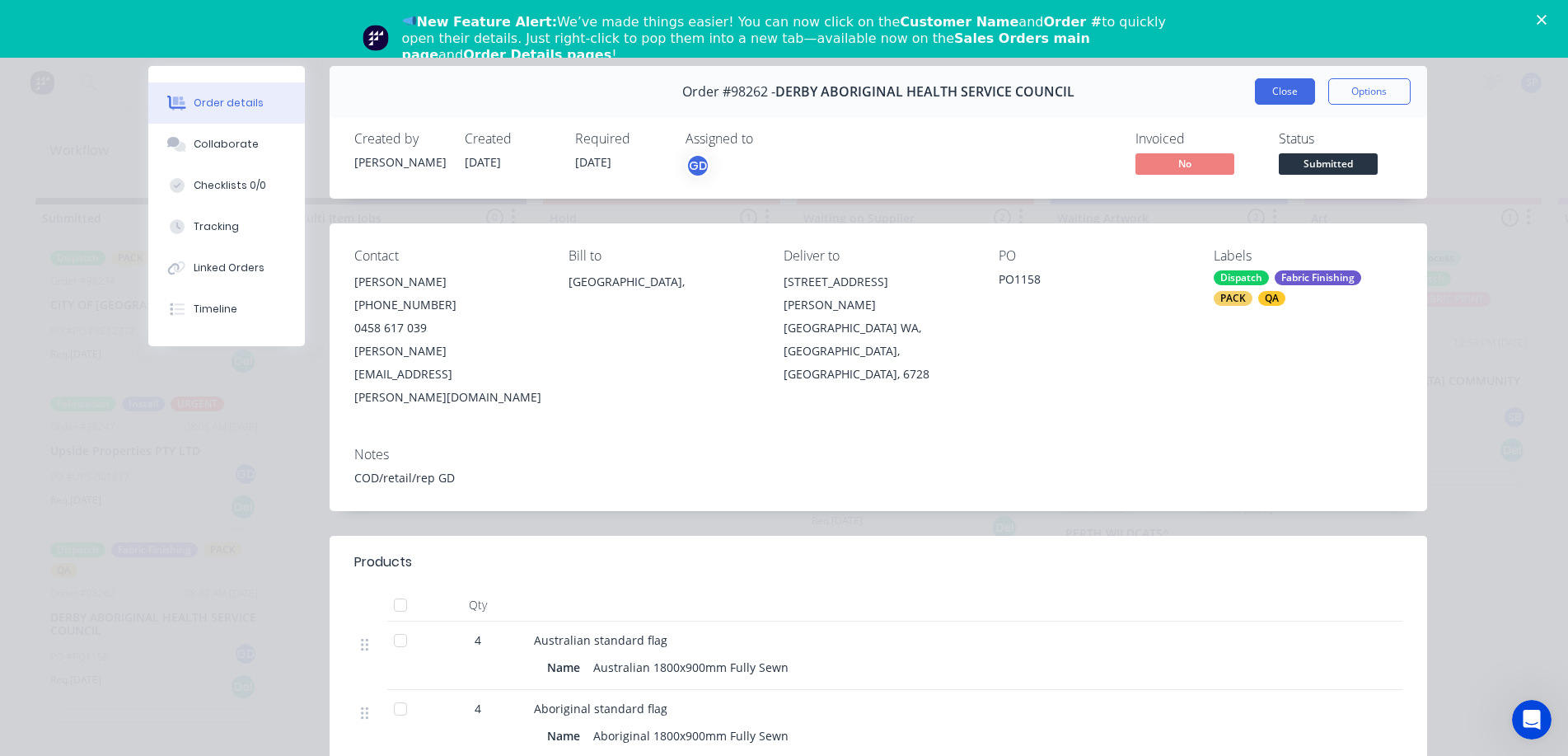
click at [1275, 92] on button "Close" at bounding box center [1284, 91] width 60 height 26
